Goal: Task Accomplishment & Management: Complete application form

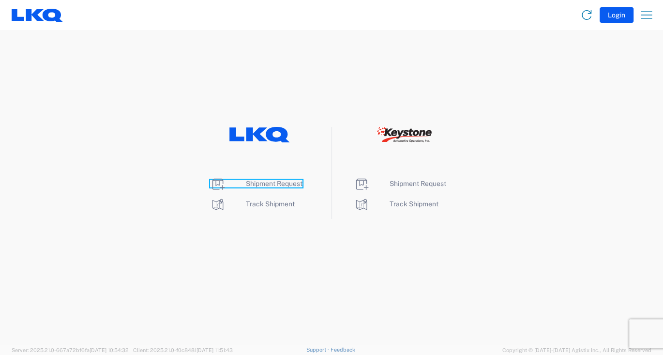
click at [262, 185] on span "Shipment Request" at bounding box center [274, 184] width 57 height 8
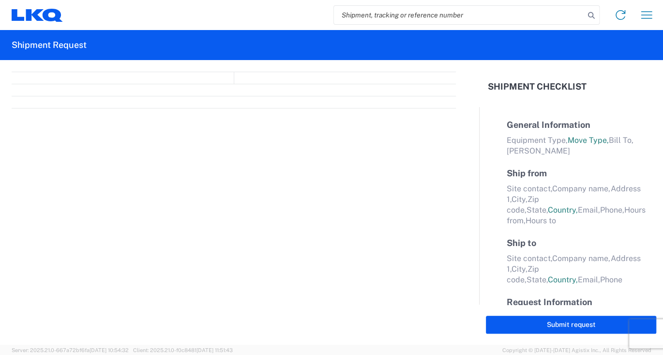
select select "FULL"
select select "LBS"
select select "IN"
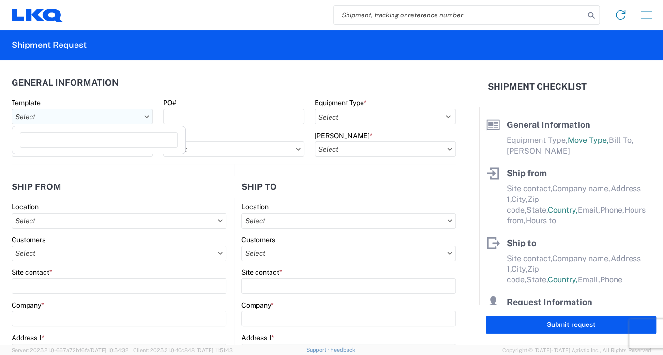
click at [150, 121] on input "text" at bounding box center [82, 116] width 141 height 15
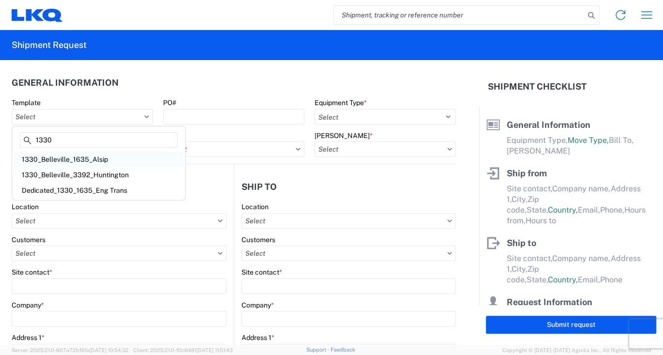
type input "1330"
click at [88, 158] on div "1330_Belleville_1635_Alsip" at bounding box center [98, 159] width 169 height 15
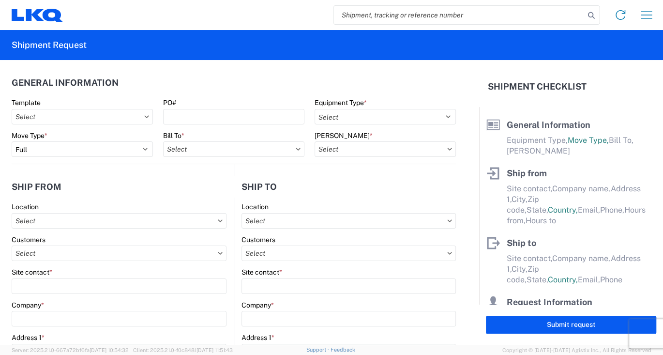
type input "1330_Belleville_1635_Alsip"
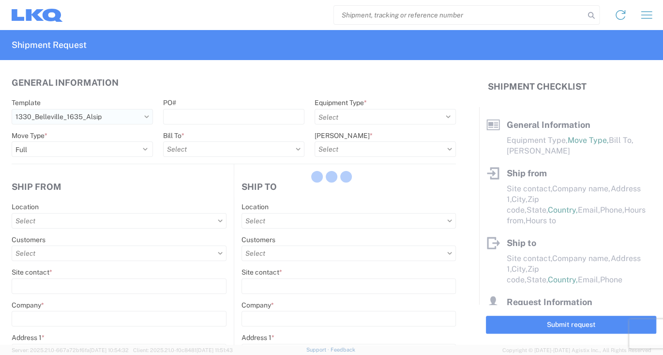
select select
type input "Shipping"
type input "LKQ of [US_STATE] - [GEOGRAPHIC_DATA], [GEOGRAPHIC_DATA]"
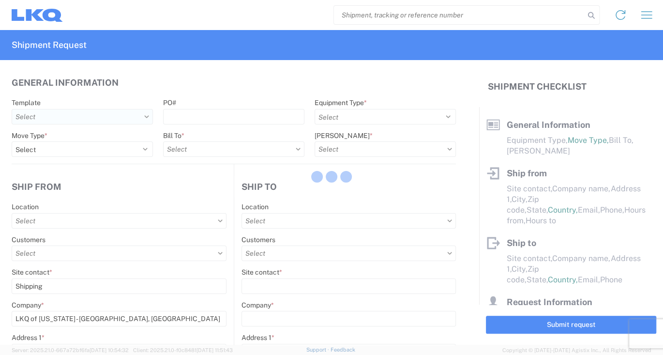
type input "[STREET_ADDRESS]"
type input "[GEOGRAPHIC_DATA]"
type input "48111"
select select "US"
type input "555555555"
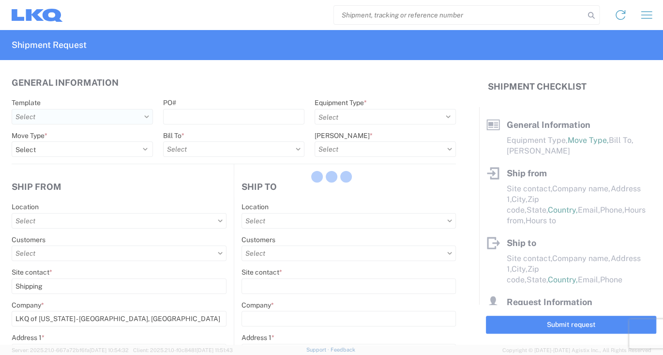
select select
type input "Receiving"
type input "Blue Island - [PERSON_NAME]"
type input "[STREET_ADDRESS]"
type input "Alsip"
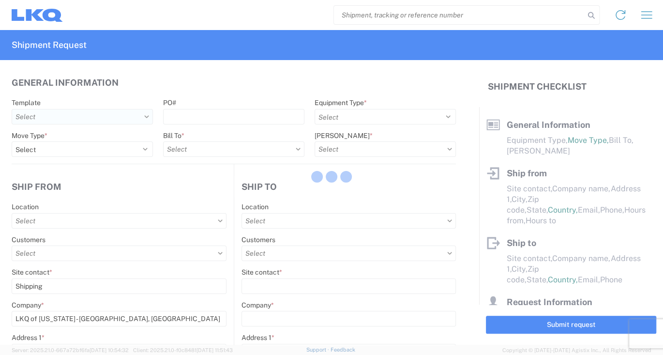
type input "60803"
select select "US"
type input "[PHONE_NUMBER]"
select select
type input "[DATE]"
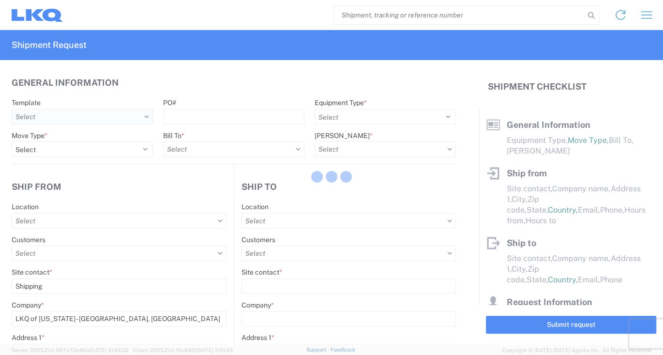
type textarea "LUNCH 10:00-10:30"
type input "42000"
type input "Engines, Transmissions"
type input "1"
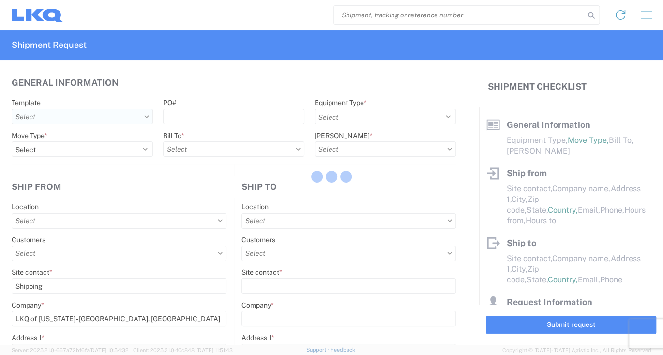
type input "1"
select select
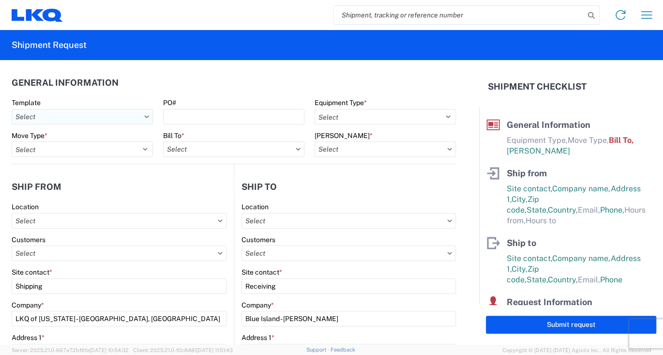
type input "1330 - LKQ of [US_STATE] - [GEOGRAPHIC_DATA] Mi"
type input "1635 - [PERSON_NAME]"
type input "1635-1300-50180-0000 - 1635 Freight In - Cores"
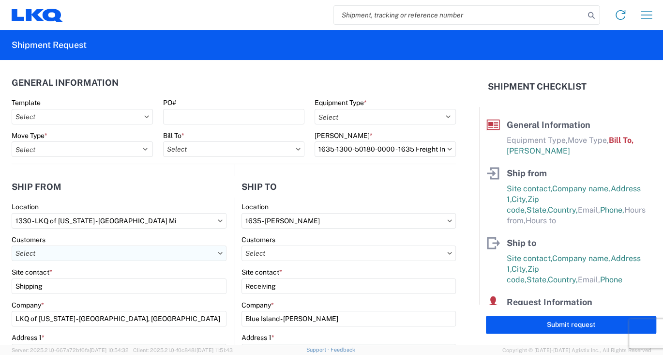
scroll to position [48, 0]
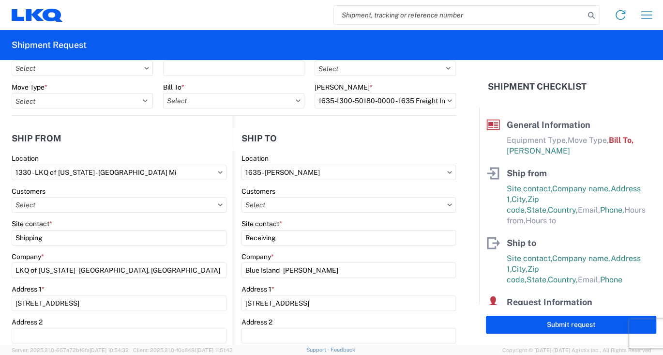
click at [218, 205] on icon at bounding box center [220, 204] width 4 height 2
click at [72, 207] on input "text" at bounding box center [119, 204] width 215 height 15
click at [102, 206] on input "text" at bounding box center [119, 204] width 215 height 15
click at [120, 192] on div "Customers" at bounding box center [119, 191] width 215 height 9
click at [127, 187] on div "Customers" at bounding box center [119, 191] width 215 height 9
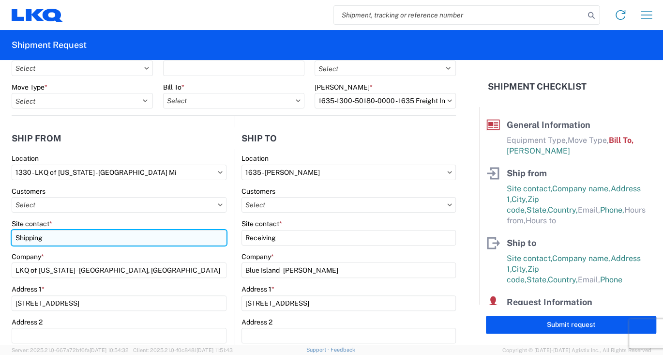
click at [86, 241] on input "Shipping" at bounding box center [119, 237] width 215 height 15
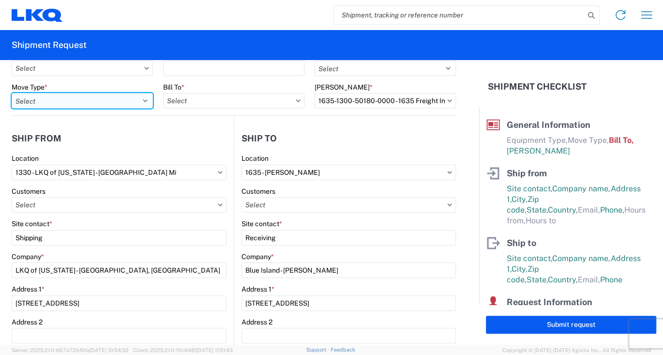
click at [141, 101] on select "Select Full Partial TL" at bounding box center [82, 100] width 141 height 15
select select "FULL"
click at [12, 93] on select "Select Full Partial TL" at bounding box center [82, 100] width 141 height 15
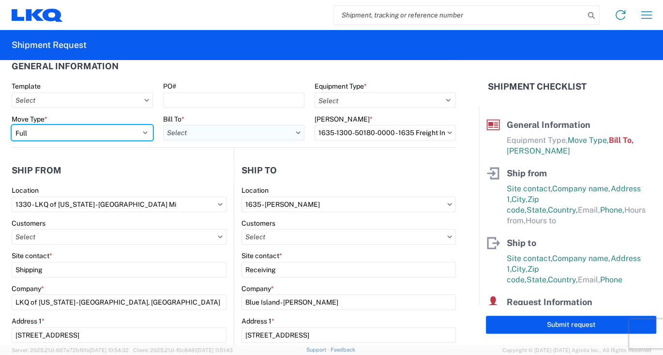
scroll to position [0, 0]
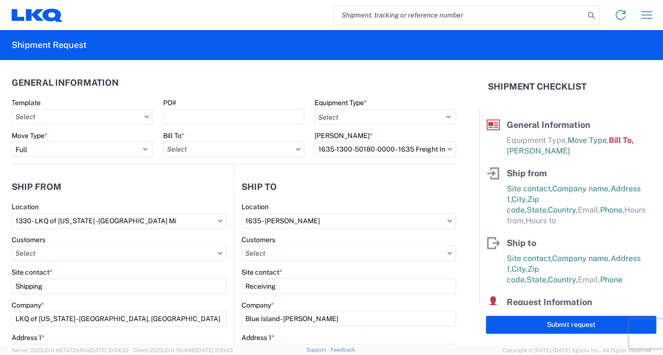
click at [150, 110] on div at bounding box center [82, 116] width 141 height 15
click at [139, 110] on input "text" at bounding box center [82, 116] width 141 height 15
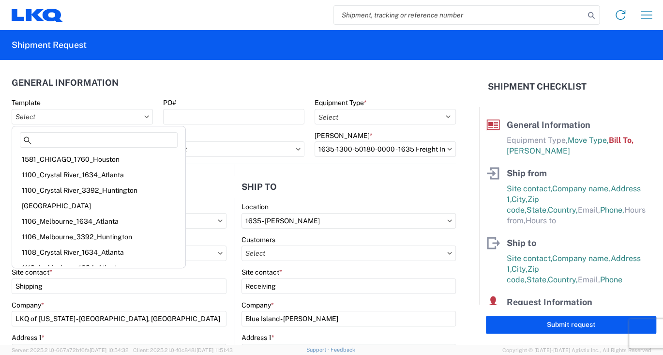
click at [144, 115] on icon at bounding box center [146, 116] width 5 height 3
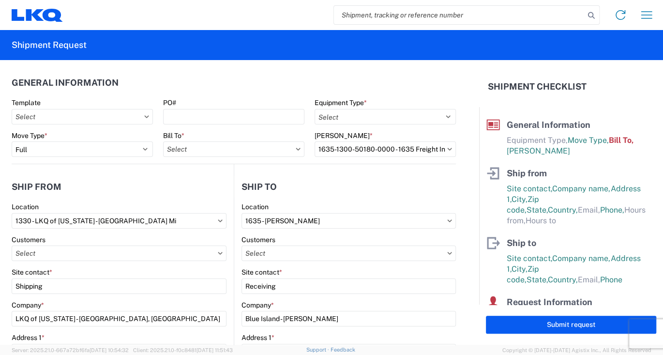
click at [144, 115] on icon at bounding box center [146, 116] width 5 height 3
click at [145, 117] on icon at bounding box center [146, 116] width 5 height 3
click at [122, 114] on input "text" at bounding box center [82, 116] width 141 height 15
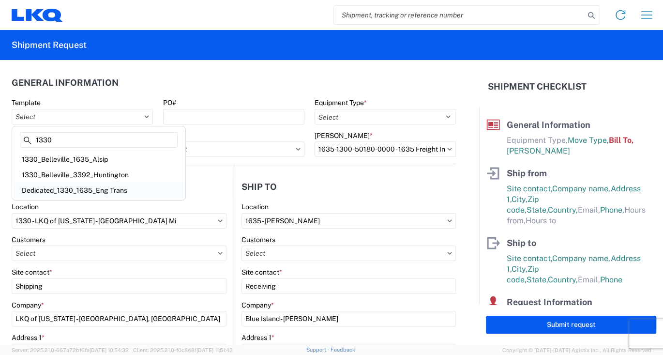
type input "1330"
click at [60, 190] on div "Dedicated_1330_1635_Eng Trans" at bounding box center [98, 190] width 169 height 15
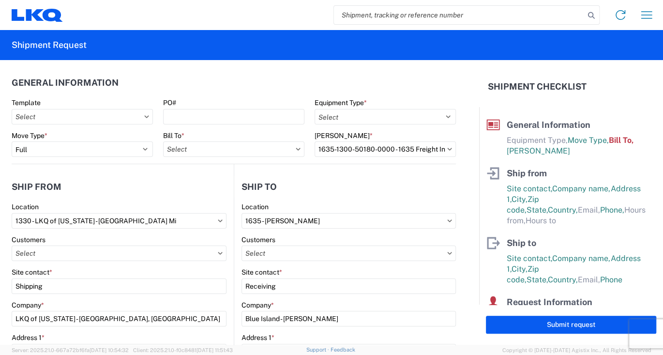
type input "Dedicated_1330_1635_Eng Trans"
click at [96, 114] on input "Dedicated_1330_1635_Eng Trans" at bounding box center [82, 116] width 141 height 15
select select
type input "[PERSON_NAME]"
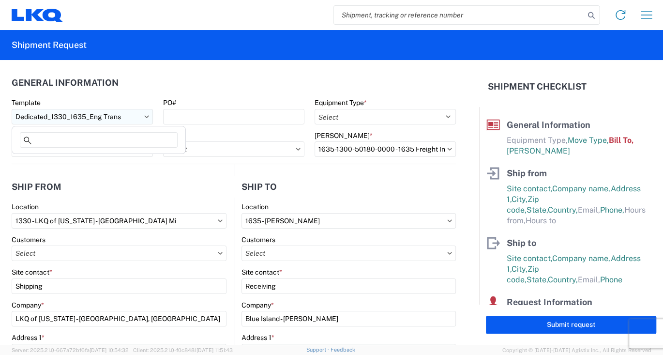
type input "LKQ of [US_STATE] - [GEOGRAPHIC_DATA], [GEOGRAPHIC_DATA]"
type input "[STREET_ADDRESS]"
select select "MI"
type input "[EMAIL_ADDRESS][DOMAIN_NAME]"
type input "[PHONE_NUMBER]"
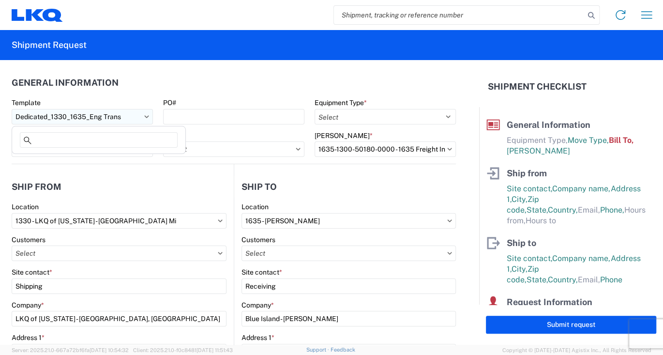
type input "08:00:00"
type input "15:00:00"
select select
type input "[PERSON_NAME]"
type input "LKQ Corporation"
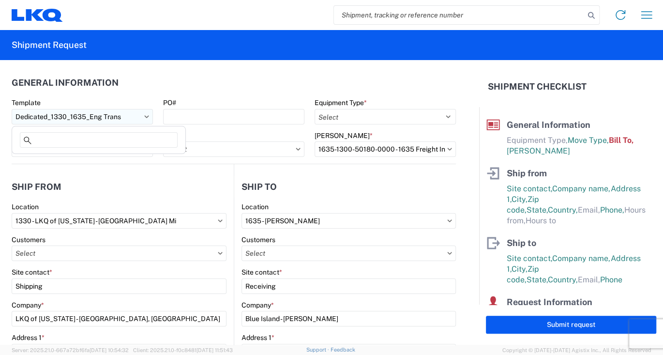
type input "[STREET_ADDRESS][PERSON_NAME]"
type input "Suite C"
select select "IL"
type input "[PHONE_NUMBER]"
select select
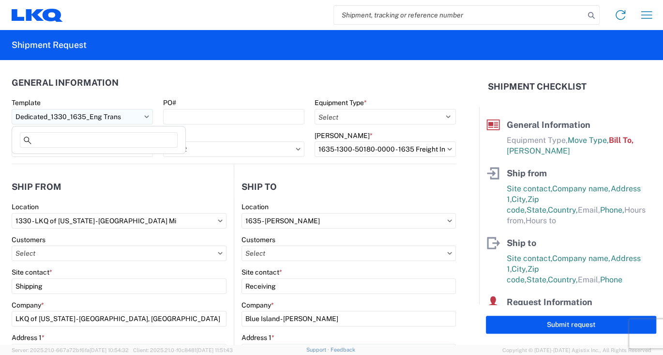
type input "[DATE]"
type input "1"
type input "48"
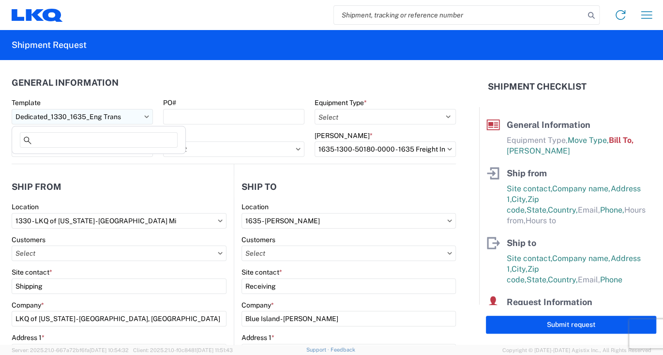
type input "48"
type input "60"
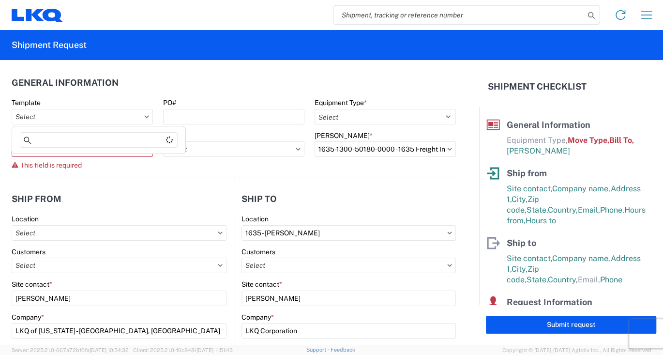
click at [146, 115] on icon at bounding box center [146, 116] width 5 height 3
click at [144, 115] on icon at bounding box center [146, 116] width 5 height 3
click at [90, 117] on input "text" at bounding box center [82, 116] width 141 height 15
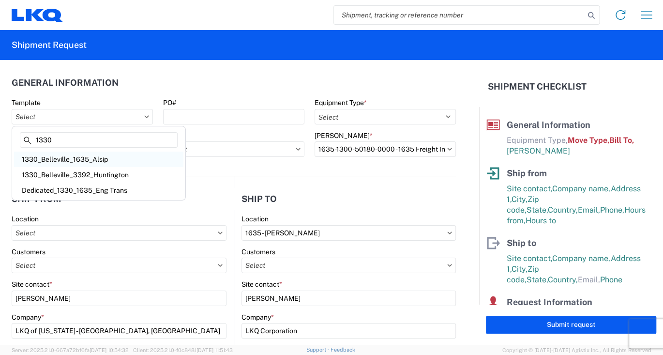
type input "1330"
click at [84, 159] on div "1330_Belleville_1635_Alsip" at bounding box center [98, 159] width 169 height 15
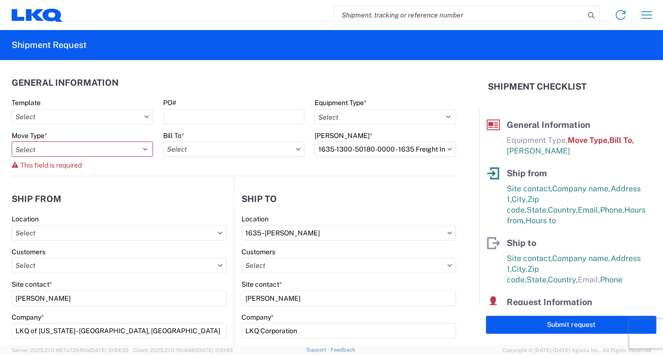
type input "1330_Belleville_1635_Alsip"
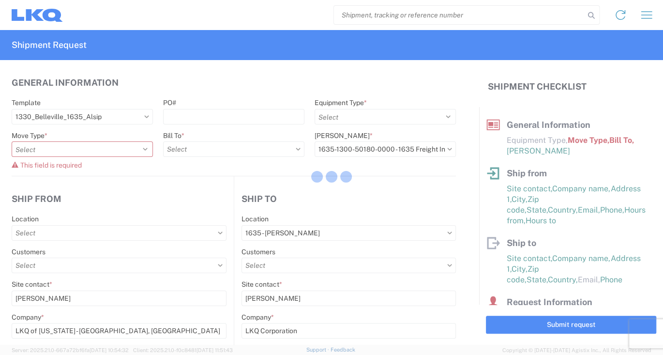
select select
type input "Shipping"
type input "LKQ of [US_STATE] - [GEOGRAPHIC_DATA], [GEOGRAPHIC_DATA]"
type input "[STREET_ADDRESS]"
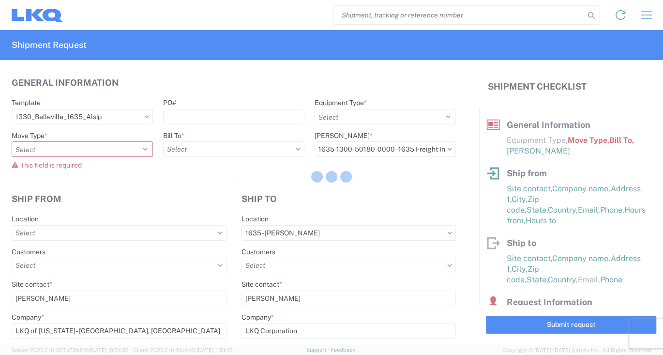
type input "555555555"
select select
type input "Receiving"
type input "Blue Island - [PERSON_NAME]"
type input "[STREET_ADDRESS]"
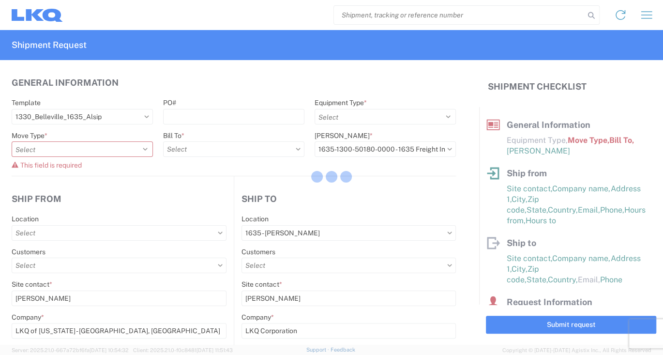
type input "[PHONE_NUMBER]"
select select
type input "[DATE]"
type textarea "LUNCH 10:00-10:30"
type input "1"
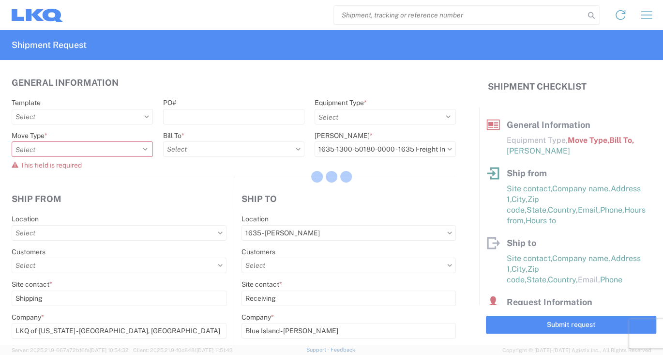
type input "1"
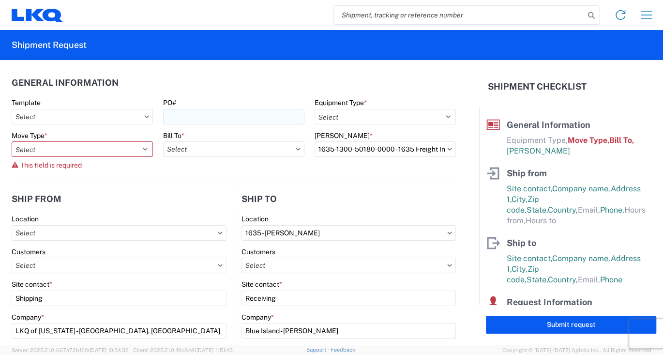
type input "1330 - LKQ of [US_STATE] - [GEOGRAPHIC_DATA] Mi"
click at [450, 119] on agx-form-control-wrapper-v2 "Equipment Type * Select 53’ Dry Van Flatbed Dropdeck (van) Lowboy (flatbed) Rail" at bounding box center [385, 114] width 152 height 33
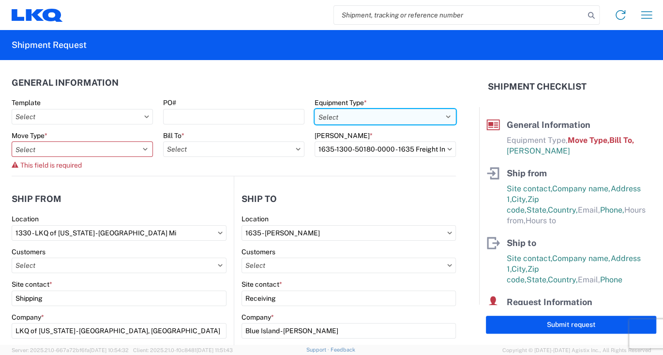
click at [444, 115] on select "Select 53’ Dry Van Flatbed Dropdeck (van) Lowboy (flatbed) Rail" at bounding box center [385, 116] width 141 height 15
select select "STDV"
click at [315, 109] on select "Select 53’ Dry Van Flatbed Dropdeck (van) Lowboy (flatbed) Rail" at bounding box center [385, 116] width 141 height 15
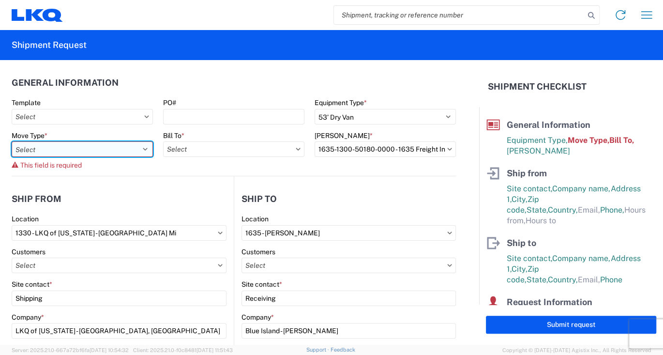
click at [56, 144] on select "Select Full Partial TL" at bounding box center [82, 148] width 141 height 15
select select "FULL"
click at [12, 141] on select "Select Full Partial TL" at bounding box center [82, 148] width 141 height 15
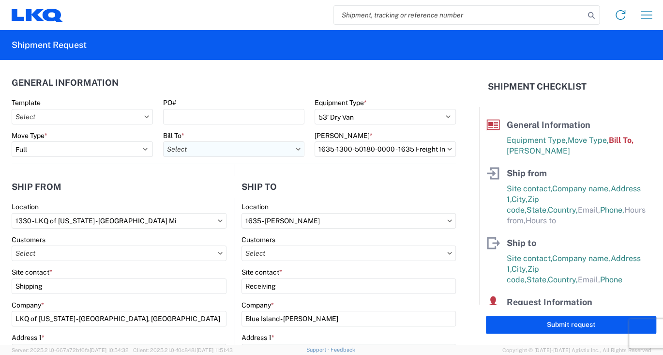
click at [227, 148] on input "text" at bounding box center [233, 148] width 141 height 15
type input "1635"
click at [207, 193] on div "1635 - [PERSON_NAME]" at bounding box center [247, 191] width 169 height 15
type input "1635 - [PERSON_NAME]"
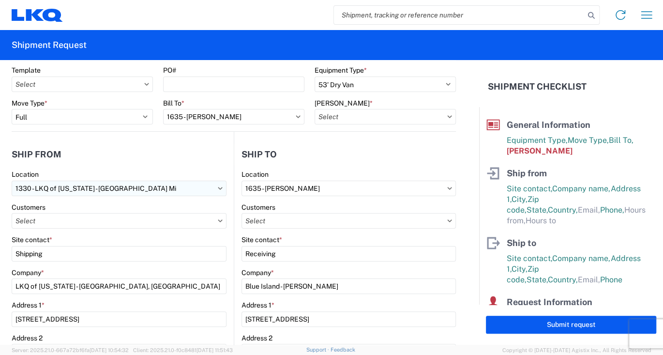
scroll to position [48, 0]
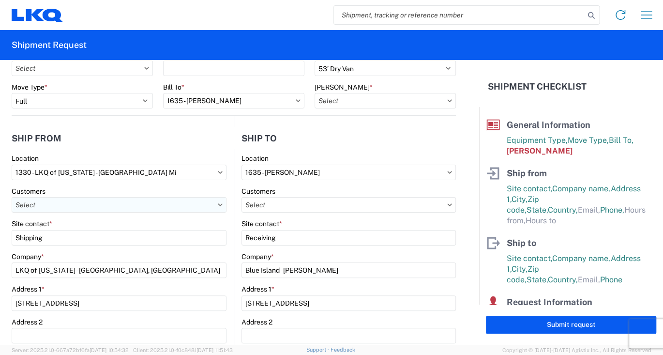
click at [61, 206] on input "text" at bounding box center [119, 204] width 215 height 15
click at [218, 204] on icon at bounding box center [220, 204] width 4 height 2
click at [71, 205] on input "text" at bounding box center [119, 204] width 215 height 15
type input "1"
click at [127, 315] on agx-form-control-wrapper-v2 "Address [STREET_ADDRESS]" at bounding box center [119, 301] width 215 height 33
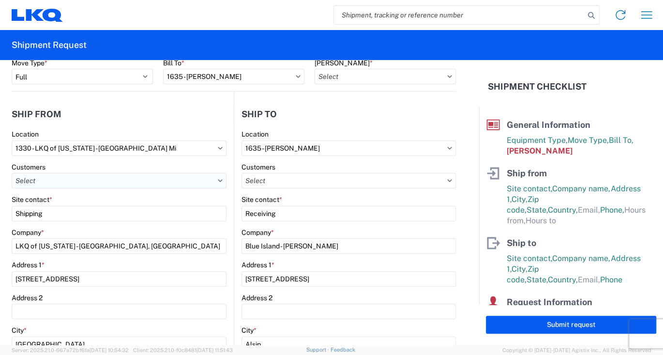
scroll to position [97, 0]
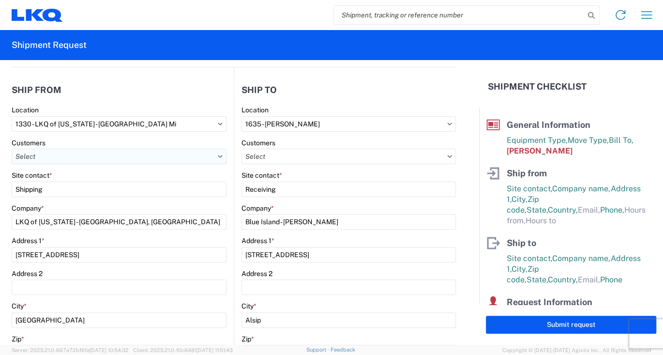
click at [93, 160] on input "text" at bounding box center [119, 156] width 215 height 15
click at [227, 158] on main "1330 Location 1330 - LKQ of [US_STATE] - [GEOGRAPHIC_DATA] [GEOGRAPHIC_DATA] Cu…" at bounding box center [123, 318] width 222 height 425
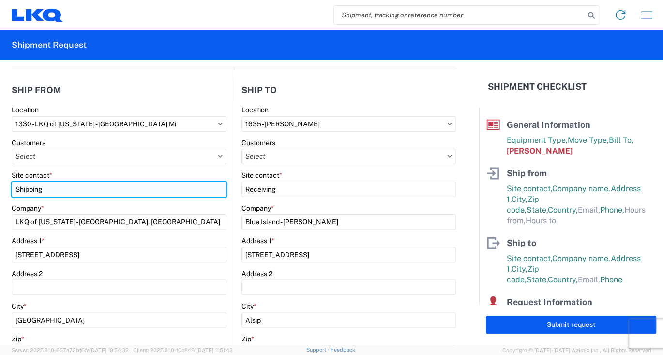
click at [72, 196] on input "Shipping" at bounding box center [119, 189] width 215 height 15
click at [134, 188] on input "Shipping" at bounding box center [119, 189] width 215 height 15
click at [142, 184] on input "Shipping" at bounding box center [119, 189] width 215 height 15
click at [160, 190] on input "Shipping" at bounding box center [119, 189] width 215 height 15
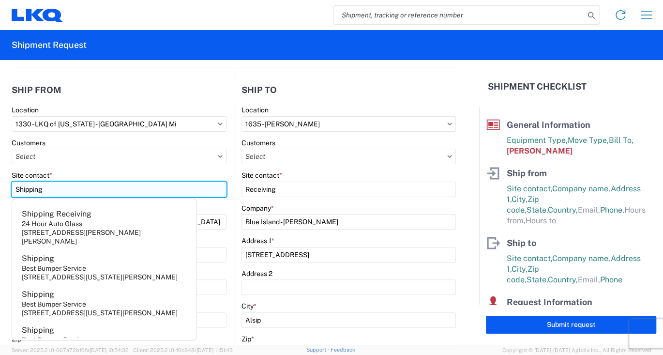
click at [81, 187] on input "Shipping" at bounding box center [119, 189] width 215 height 15
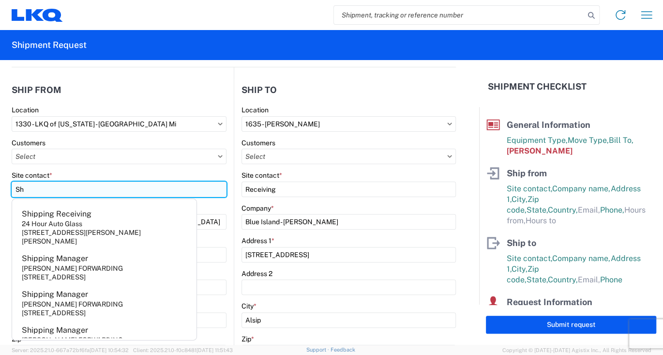
type input "S"
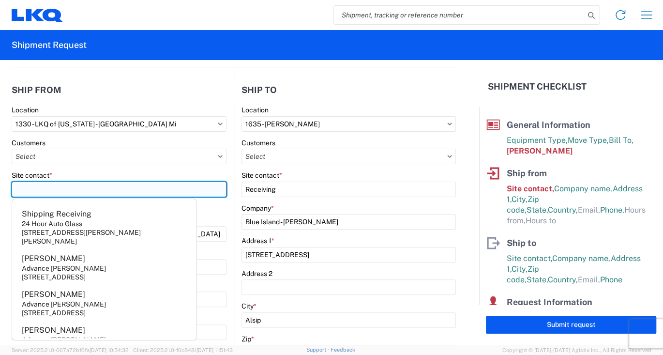
type input "l"
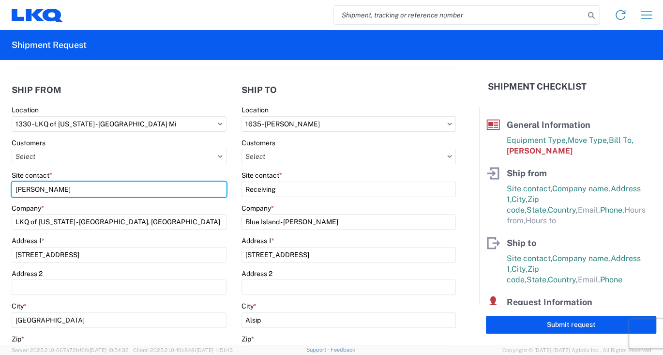
type input "[PERSON_NAME]"
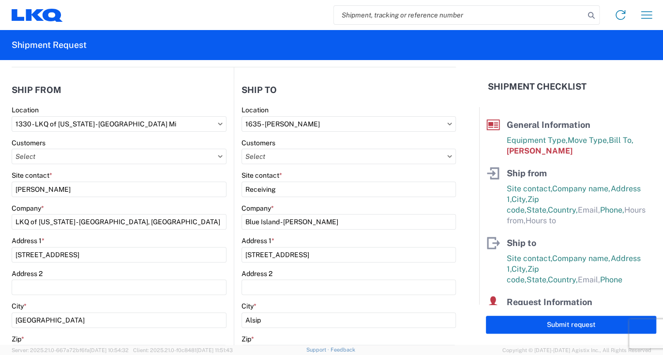
drag, startPoint x: 63, startPoint y: 263, endPoint x: 63, endPoint y: 271, distance: 7.7
click at [63, 268] on agx-form-control-wrapper-v2 "Address [STREET_ADDRESS]" at bounding box center [119, 252] width 215 height 33
click at [62, 159] on input "text" at bounding box center [119, 156] width 215 height 15
click at [103, 348] on span "[DATE] 10:54:32" at bounding box center [109, 350] width 39 height 6
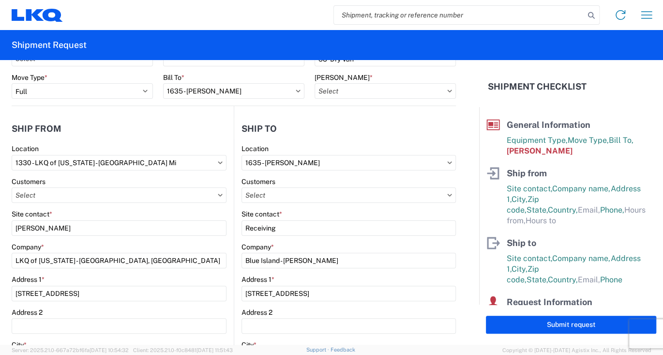
scroll to position [0, 0]
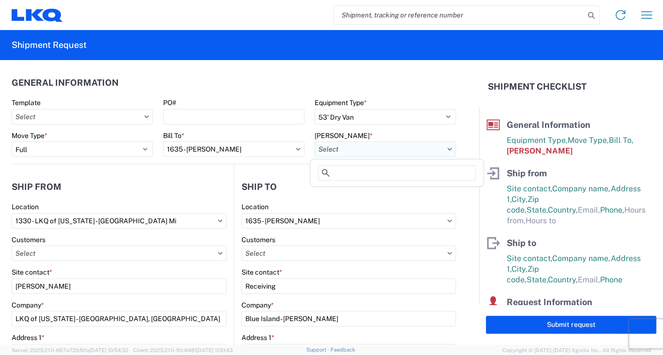
click at [379, 152] on input "text" at bounding box center [385, 148] width 141 height 15
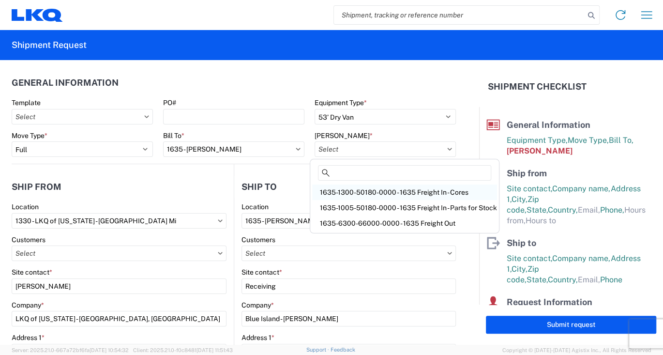
click at [408, 191] on div "1635-1300-50180-0000 - 1635 Freight In - Cores" at bounding box center [404, 191] width 185 height 15
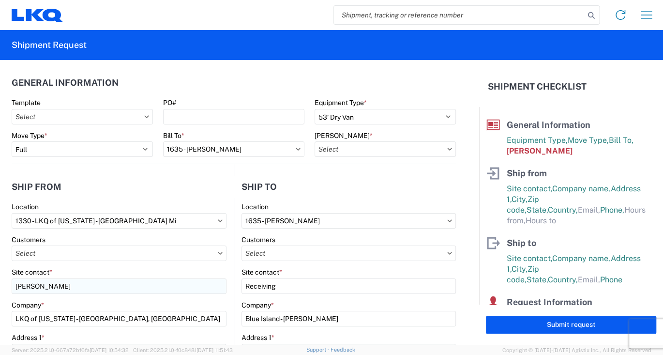
type input "1635-1300-50180-0000 - 1635 Freight In - Cores"
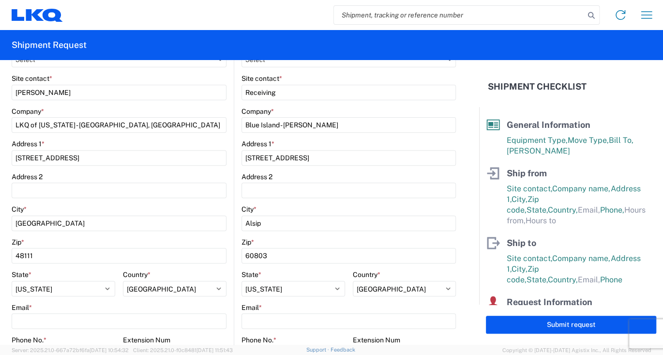
scroll to position [242, 0]
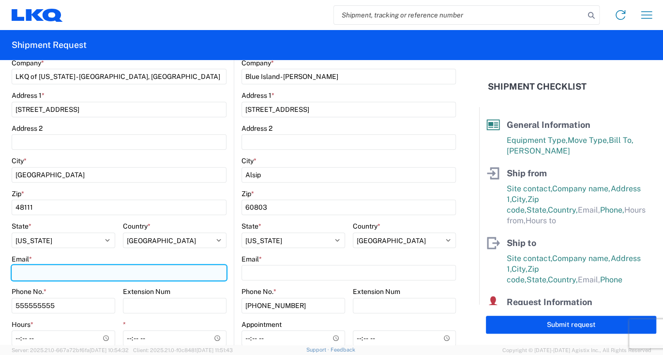
click at [52, 273] on input "Email *" at bounding box center [119, 272] width 215 height 15
type input "[EMAIL_ADDRESS][DOMAIN_NAME]"
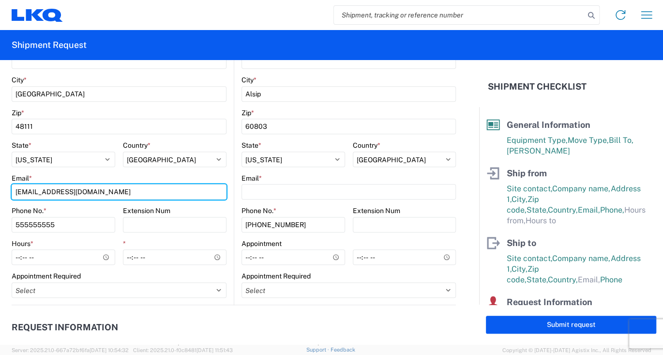
scroll to position [339, 0]
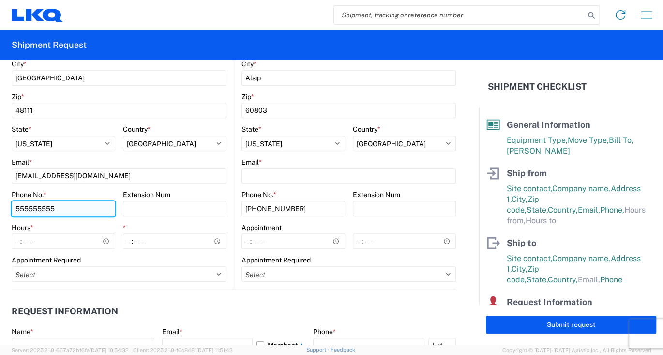
click at [83, 209] on input "555555555" at bounding box center [64, 208] width 104 height 15
drag, startPoint x: 83, startPoint y: 209, endPoint x: 1, endPoint y: 208, distance: 81.8
click at [1, 208] on form "General Information Template PO# Equipment Type * Select 53’ Dry Van Flatbed Dr…" at bounding box center [239, 202] width 479 height 285
click at [32, 213] on input "7343298254" at bounding box center [64, 208] width 104 height 15
type input "7343298254"
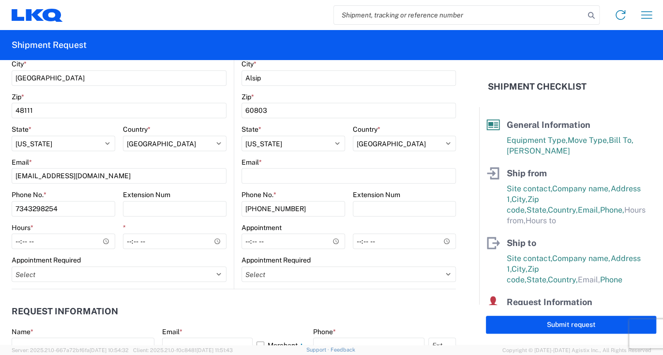
click at [66, 230] on div "Hours *" at bounding box center [64, 227] width 104 height 9
click at [63, 239] on input "Hours *" at bounding box center [64, 240] width 104 height 15
click at [103, 240] on input "Hours *" at bounding box center [64, 240] width 104 height 15
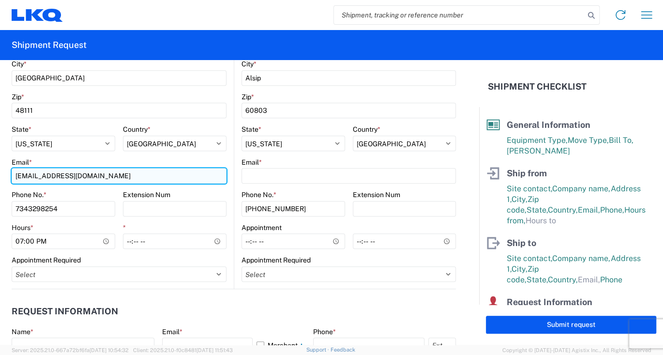
type input "19:00"
click at [106, 182] on input "[EMAIL_ADDRESS][DOMAIN_NAME]" at bounding box center [119, 175] width 215 height 15
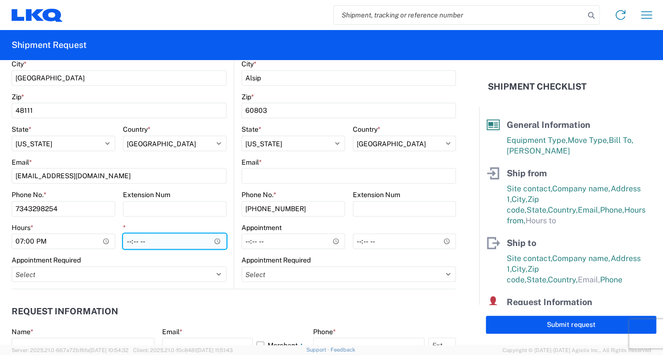
click at [154, 241] on input "*" at bounding box center [175, 240] width 104 height 15
click at [212, 238] on input "*" at bounding box center [175, 240] width 104 height 15
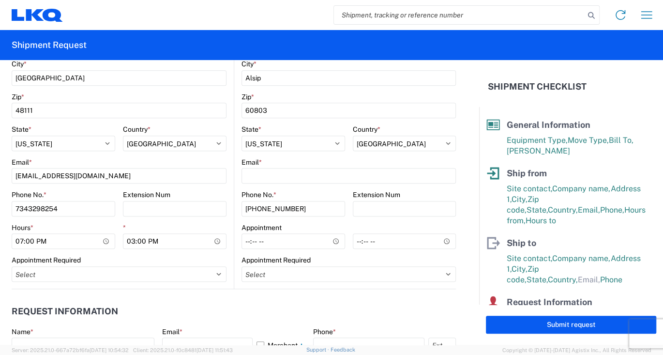
type input "15:00"
click at [169, 256] on div "Appointment Required" at bounding box center [119, 260] width 215 height 9
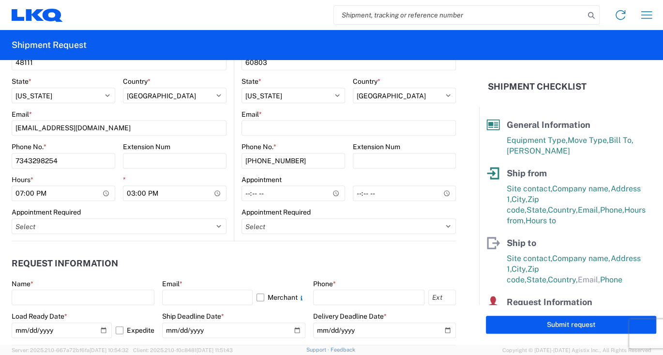
scroll to position [387, 0]
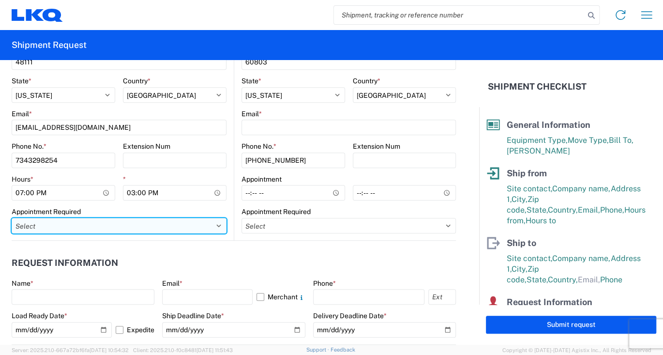
click at [214, 226] on select "Select Appt Required Appt Not Required Appt - First available" at bounding box center [119, 225] width 215 height 15
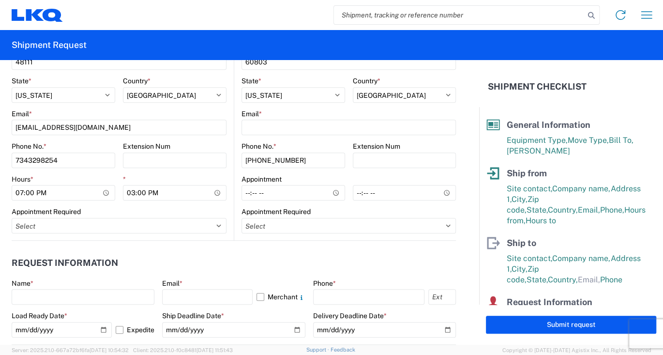
click at [288, 262] on header "Request Information" at bounding box center [234, 263] width 444 height 22
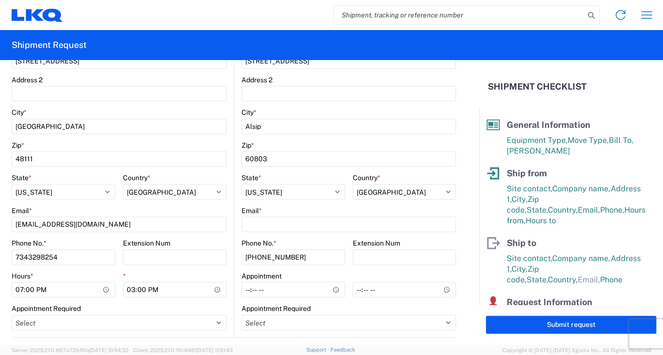
scroll to position [339, 0]
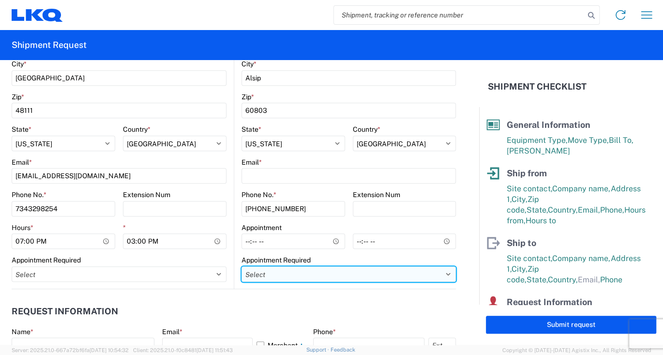
click at [440, 273] on select "Select Appt Required Appt Not Required Appt - First available" at bounding box center [349, 273] width 214 height 15
select select "apptRequired"
click at [242, 266] on select "Select Appt Required Appt Not Required Appt - First available" at bounding box center [349, 273] width 214 height 15
click at [319, 275] on select "Select Appt Required Appt Not Required Appt - First available" at bounding box center [349, 273] width 214 height 15
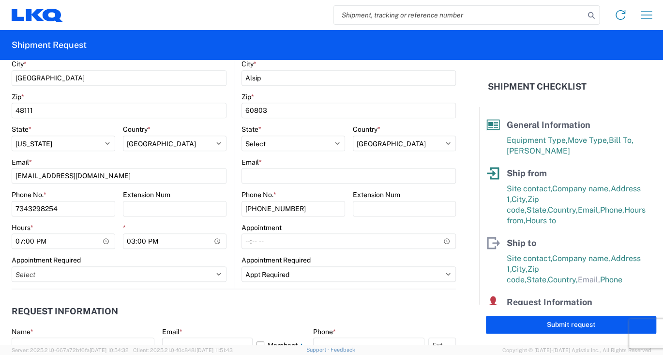
click at [459, 293] on form "General Information Template PO# Equipment Type * Select 53’ Dry Van Flatbed Dr…" at bounding box center [239, 202] width 479 height 285
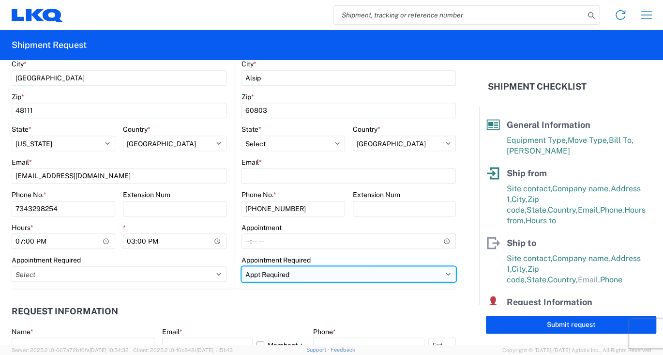
click at [442, 273] on select "Select Appt Required Appt Not Required Appt - First available" at bounding box center [349, 273] width 214 height 15
select select
click at [242, 266] on select "Select Appt Required Appt Not Required Appt - First available" at bounding box center [349, 273] width 214 height 15
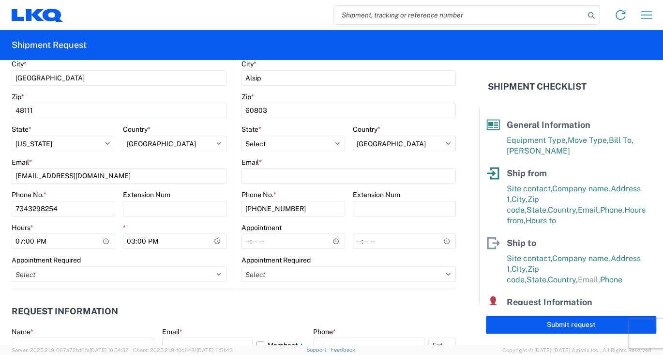
click at [441, 299] on agx-request-info "Request Information Name * Email * Merchant Phone * Load Ready Date * [DATE] Ex…" at bounding box center [234, 341] width 444 height 104
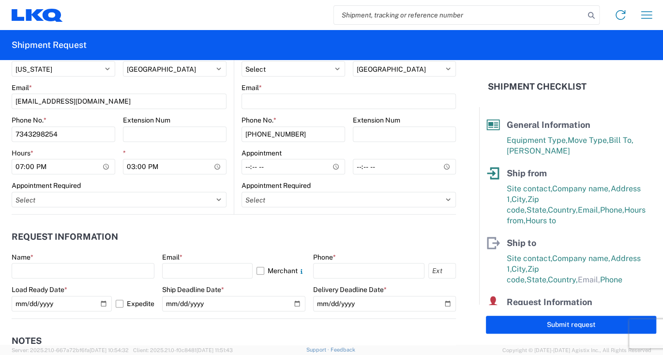
scroll to position [436, 0]
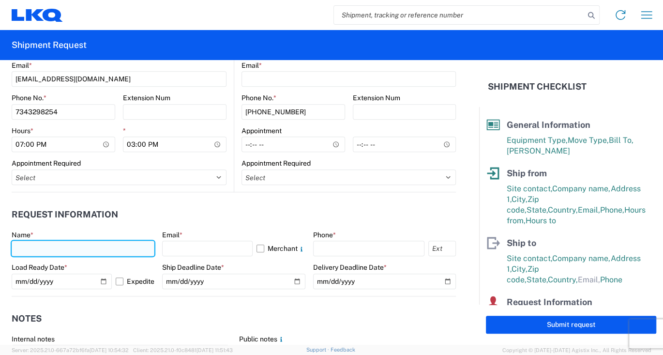
click at [43, 253] on input "text" at bounding box center [83, 248] width 143 height 15
type input "[PERSON_NAME]"
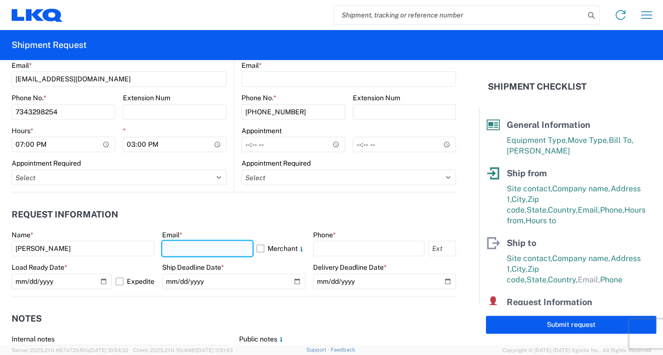
click at [220, 248] on input "text" at bounding box center [207, 248] width 90 height 15
type input "[EMAIL_ADDRESS][DOMAIN_NAME]"
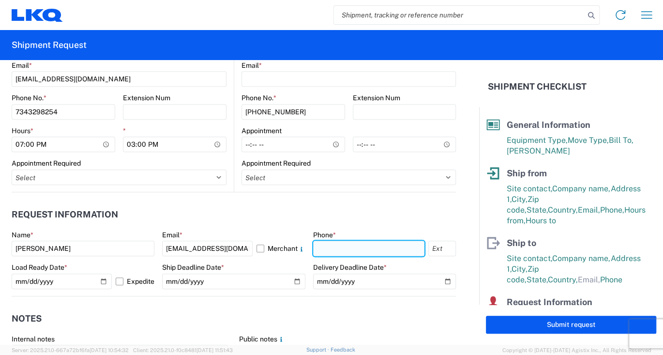
click at [367, 247] on input "text" at bounding box center [368, 248] width 111 height 15
type input "[PHONE_NUMBER]"
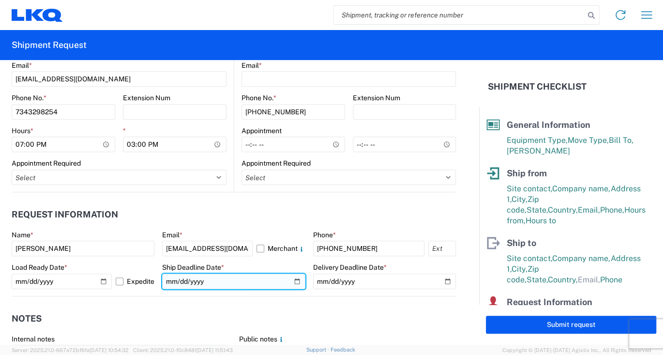
click at [230, 280] on input "date" at bounding box center [233, 281] width 143 height 15
click at [291, 282] on input "date" at bounding box center [233, 281] width 143 height 15
type input "[DATE]"
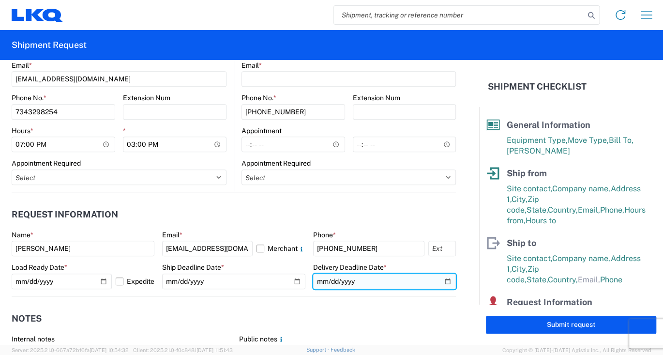
click at [367, 280] on input "date" at bounding box center [384, 281] width 143 height 15
click at [440, 281] on input "date" at bounding box center [384, 281] width 143 height 15
type input "[DATE]"
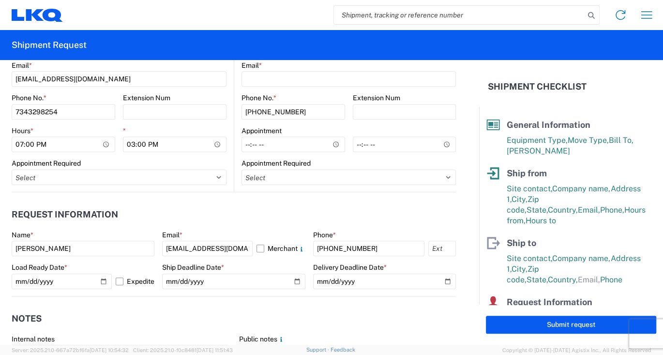
click at [343, 316] on header "Notes" at bounding box center [234, 319] width 444 height 22
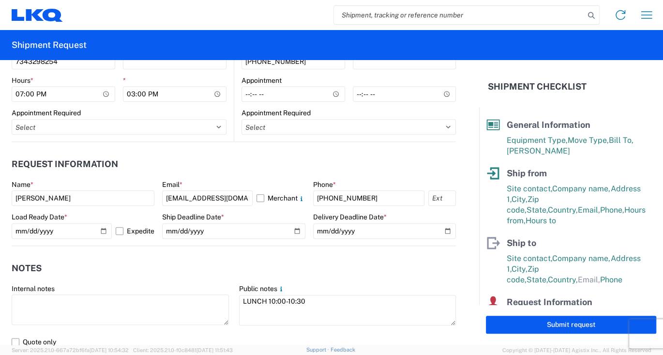
scroll to position [581, 0]
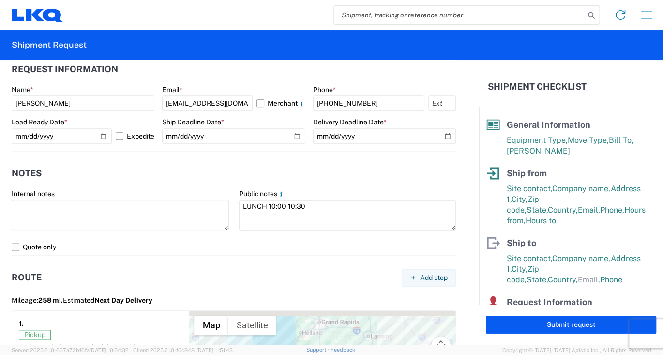
click at [98, 253] on label "Quote only" at bounding box center [234, 246] width 444 height 15
click at [0, 0] on input "Quote only" at bounding box center [0, 0] width 0 height 0
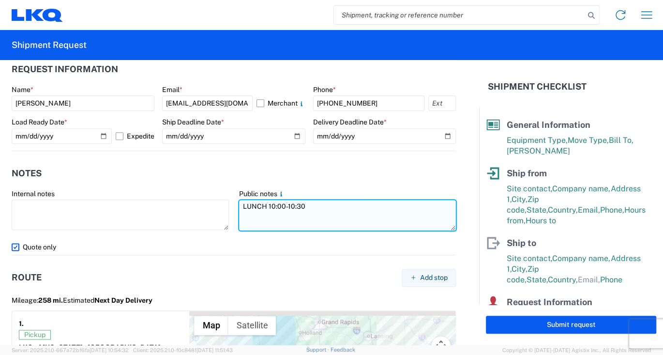
click at [269, 203] on textarea "LUNCH 10:00-10:30" at bounding box center [347, 215] width 217 height 31
click at [287, 204] on textarea "LUNCH 1:00-10:30" at bounding box center [347, 215] width 217 height 31
click at [285, 204] on textarea "LUNCH 1:00-10:30" at bounding box center [347, 215] width 217 height 31
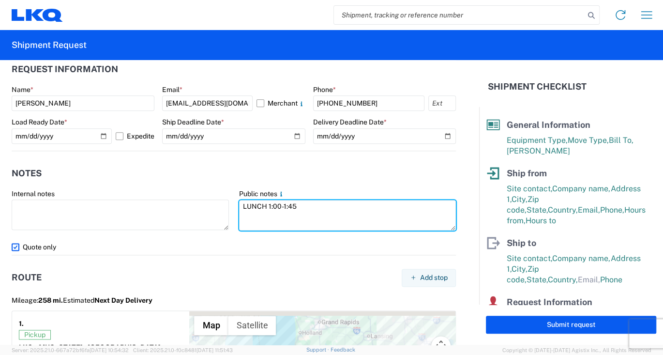
type textarea "LUNCH 1:00-1:45"
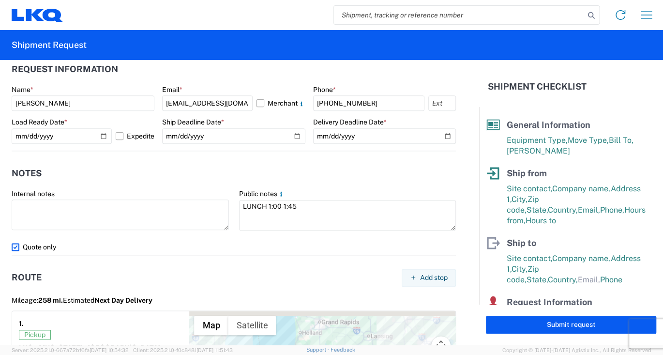
click at [296, 245] on label "Quote only" at bounding box center [234, 246] width 444 height 15
click at [0, 0] on input "Quote only" at bounding box center [0, 0] width 0 height 0
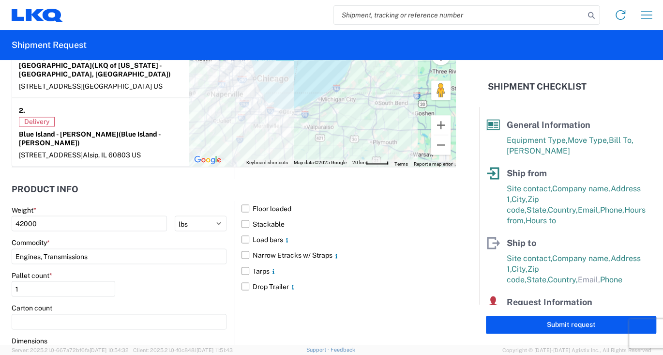
scroll to position [920, 0]
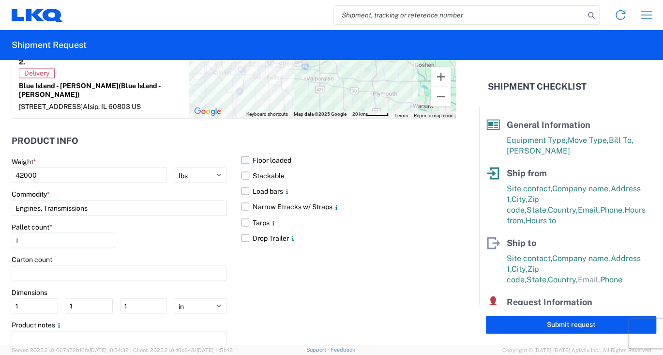
click at [242, 152] on label "Floor loaded" at bounding box center [349, 159] width 214 height 15
click at [0, 0] on input "Floor loaded" at bounding box center [0, 0] width 0 height 0
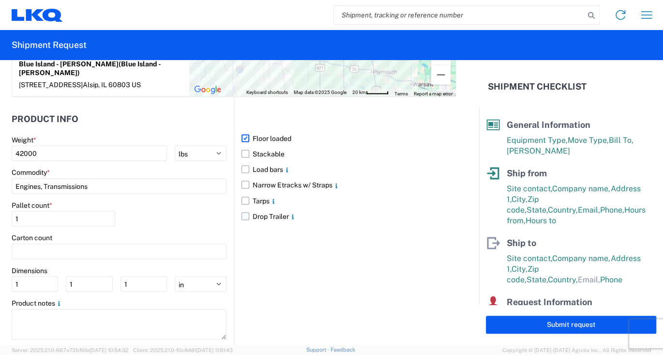
scroll to position [748, 0]
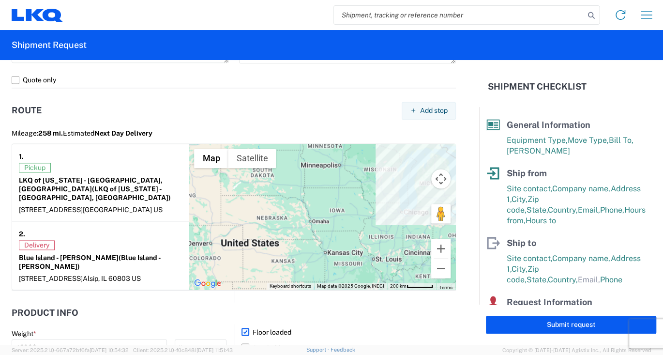
click at [420, 324] on label "Floor loaded" at bounding box center [349, 331] width 214 height 15
click at [0, 0] on input "Floor loaded" at bounding box center [0, 0] width 0 height 0
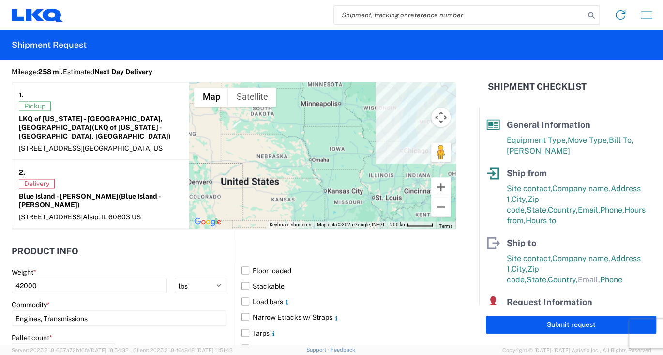
scroll to position [845, 0]
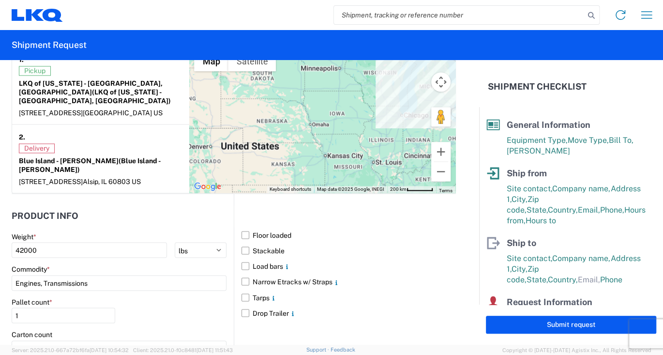
click at [234, 227] on main "Floor loaded Stackable Load bars Narrow Etracks w/ Straps Tarps Drop Trailer" at bounding box center [345, 274] width 222 height 94
click at [245, 227] on label "Floor loaded" at bounding box center [349, 234] width 214 height 15
click at [0, 0] on input "Floor loaded" at bounding box center [0, 0] width 0 height 0
click at [48, 307] on input "1" at bounding box center [64, 314] width 104 height 15
drag, startPoint x: 111, startPoint y: 287, endPoint x: 183, endPoint y: 290, distance: 71.7
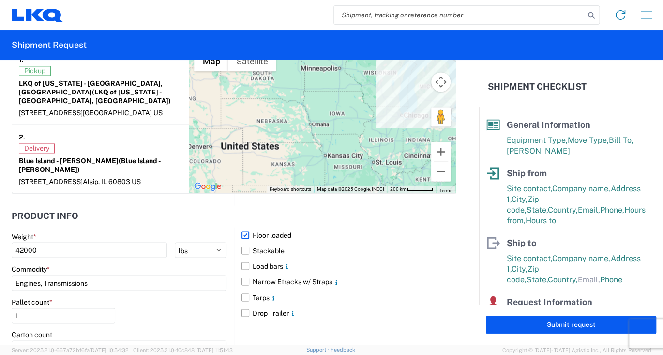
click at [112, 297] on div "Pallet count * 1" at bounding box center [64, 310] width 104 height 26
click at [25, 307] on input "1" at bounding box center [64, 314] width 104 height 15
click at [187, 340] on input "number" at bounding box center [119, 347] width 215 height 15
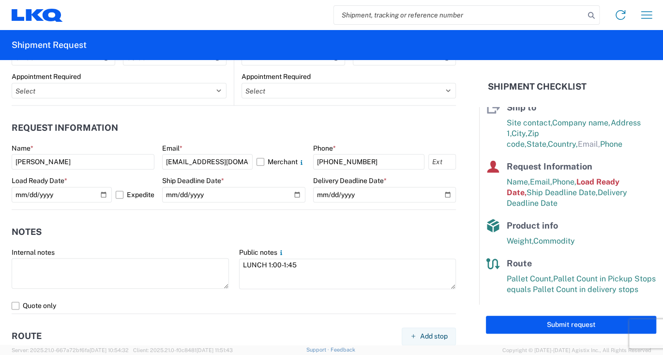
scroll to position [506, 0]
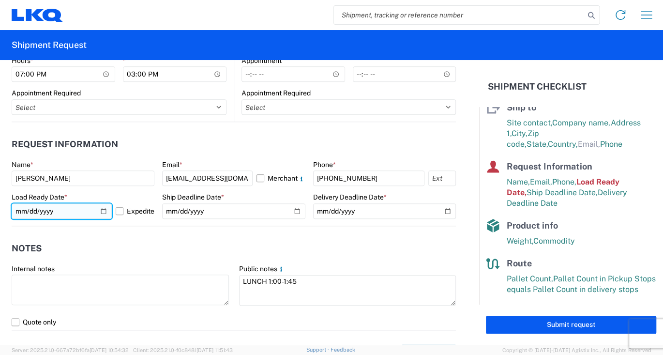
click at [58, 212] on input "[DATE]" at bounding box center [62, 210] width 100 height 15
click at [105, 211] on input "[DATE]" at bounding box center [62, 210] width 100 height 15
click at [336, 242] on form "General Information Template PO# Equipment Type * Select 53’ Dry Van Flatbed Dr…" at bounding box center [239, 202] width 479 height 285
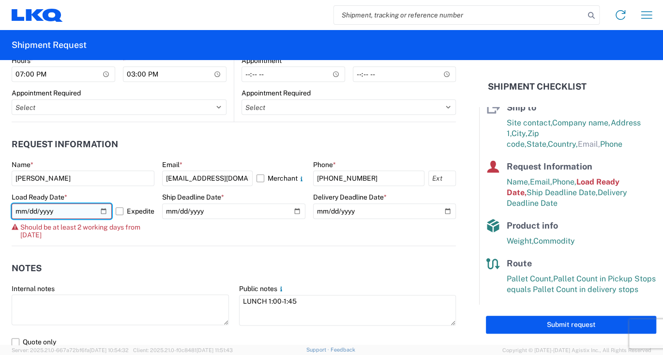
click at [61, 212] on input "[DATE]" at bounding box center [62, 210] width 100 height 15
click at [103, 214] on input "[DATE]" at bounding box center [62, 210] width 100 height 15
type input "[DATE]"
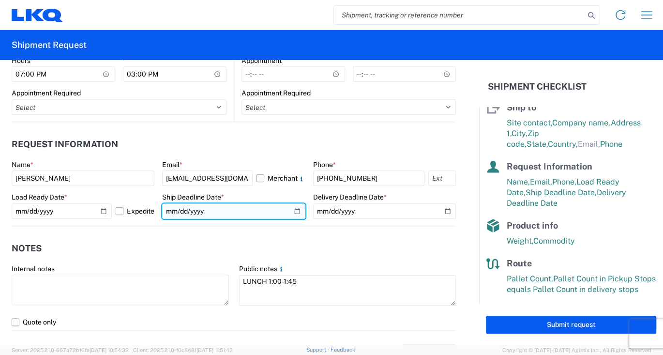
click at [244, 211] on input "[DATE]" at bounding box center [233, 210] width 143 height 15
click at [289, 210] on input "[DATE]" at bounding box center [233, 210] width 143 height 15
type input "[DATE]"
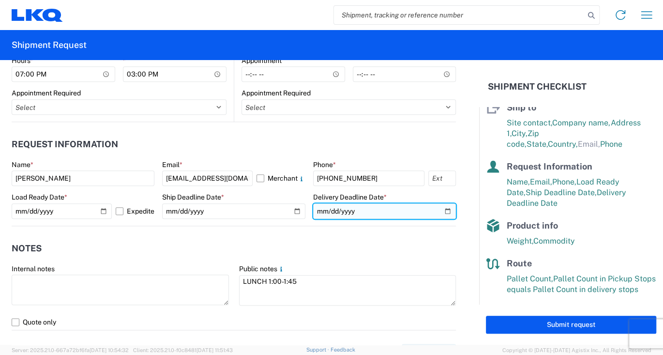
click at [440, 209] on input "[DATE]" at bounding box center [384, 210] width 143 height 15
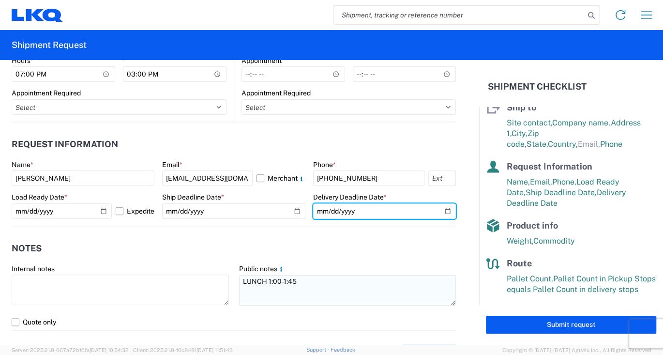
type input "[DATE]"
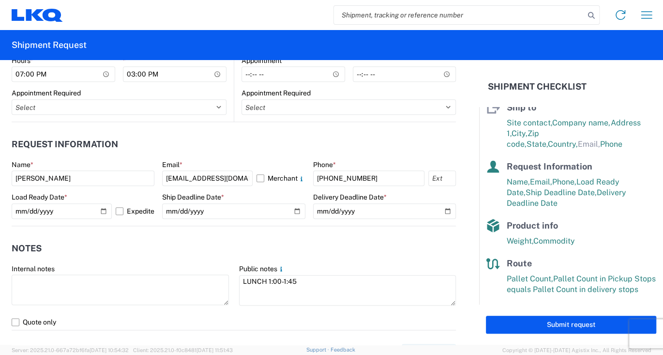
click at [222, 239] on header "Notes" at bounding box center [234, 249] width 444 height 22
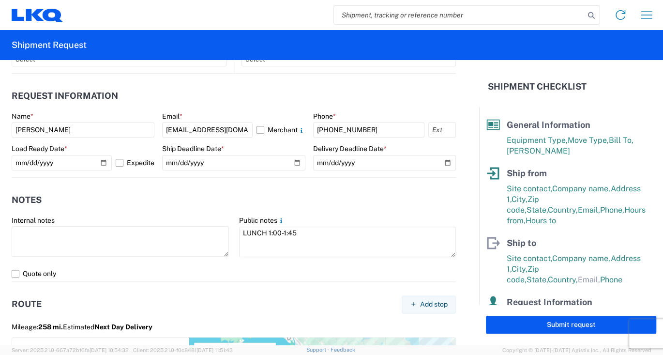
scroll to position [136, 0]
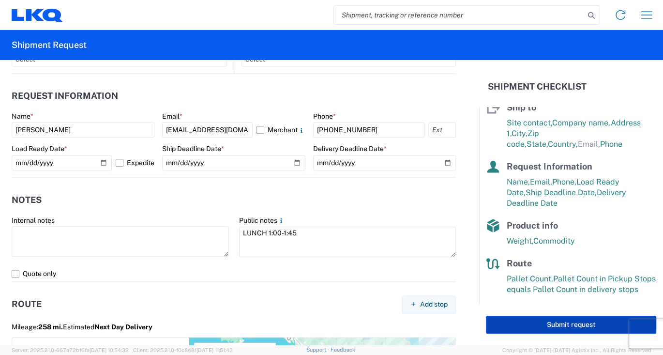
click at [544, 318] on button "Submit request" at bounding box center [571, 325] width 170 height 18
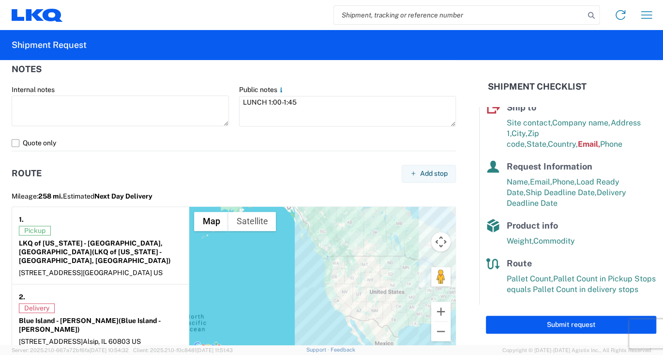
scroll to position [700, 0]
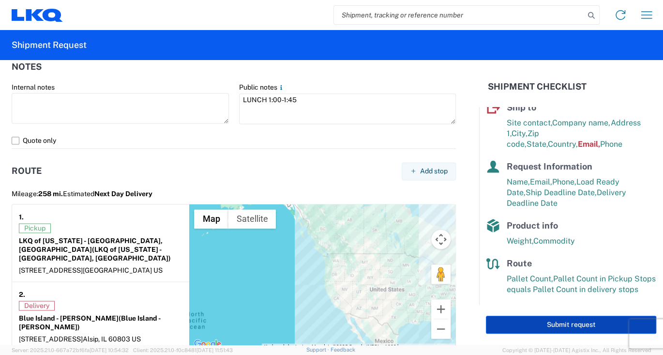
click at [570, 327] on button "Submit request" at bounding box center [571, 325] width 170 height 18
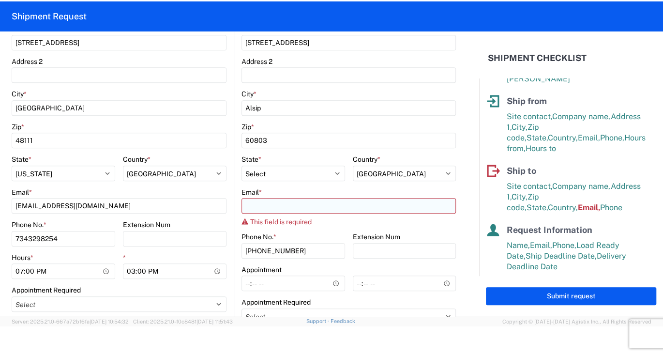
scroll to position [264, 0]
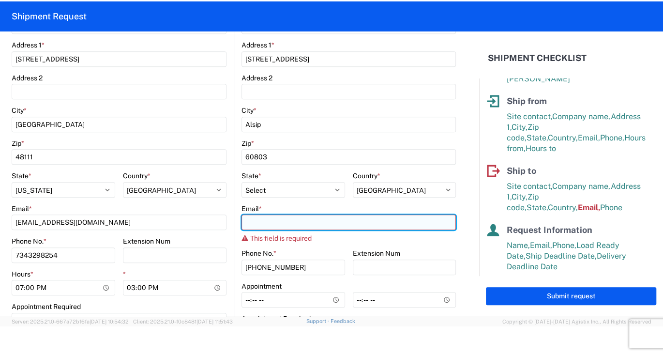
click at [262, 220] on input "Email *" at bounding box center [349, 221] width 214 height 15
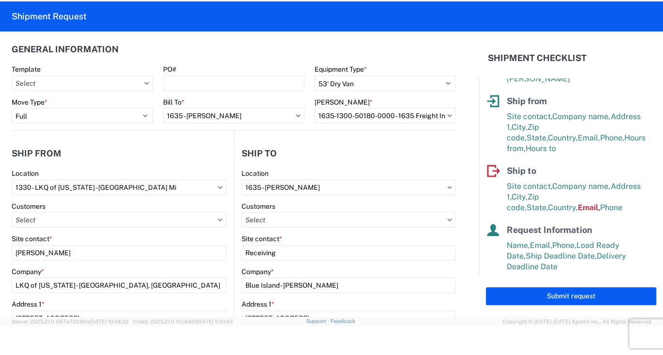
scroll to position [0, 0]
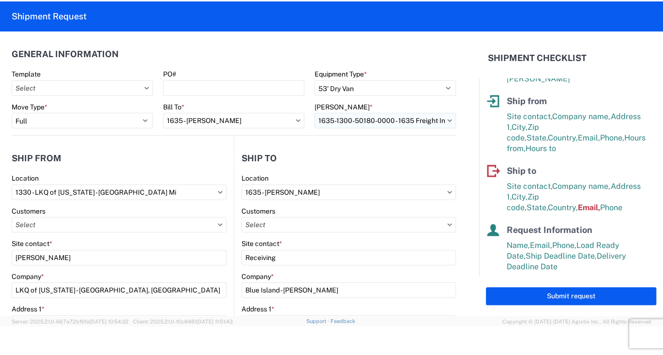
click at [442, 122] on input "1635-1300-50180-0000 - 1635 Freight In - Cores" at bounding box center [385, 120] width 141 height 15
click at [447, 119] on icon at bounding box center [449, 120] width 5 height 3
click at [145, 88] on icon at bounding box center [147, 88] width 4 height 2
click at [148, 88] on input "text" at bounding box center [82, 87] width 141 height 15
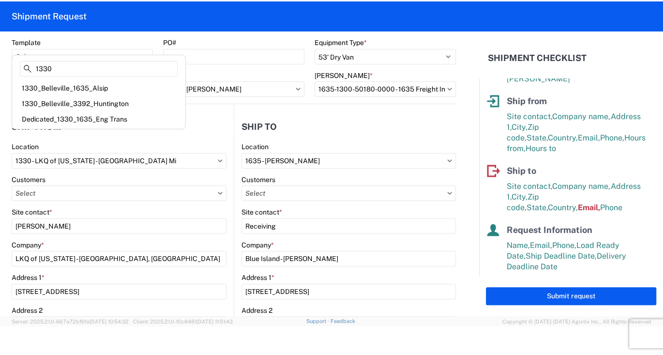
scroll to position [48, 0]
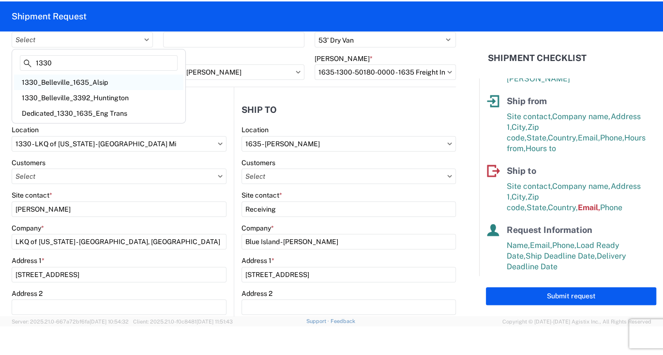
type input "1330"
click at [92, 77] on div "1330_Belleville_1635_Alsip" at bounding box center [98, 82] width 169 height 15
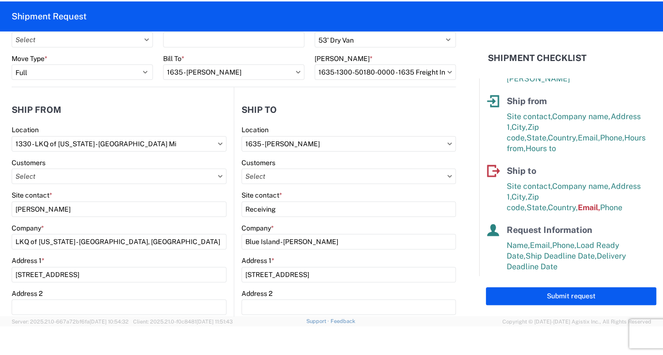
type input "1330_Belleville_1635_Alsip"
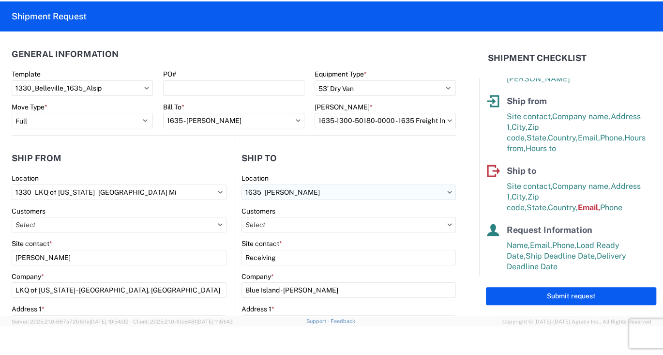
scroll to position [0, 0]
click at [343, 149] on header "Ship to" at bounding box center [345, 158] width 222 height 22
click at [144, 89] on icon at bounding box center [146, 88] width 5 height 3
click at [144, 87] on icon at bounding box center [146, 88] width 5 height 3
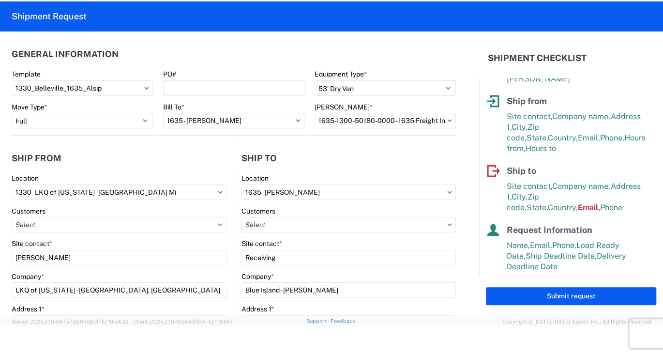
click at [144, 88] on icon at bounding box center [146, 88] width 5 height 3
click at [148, 89] on input "1330_Belleville_1635_Alsip" at bounding box center [82, 87] width 141 height 15
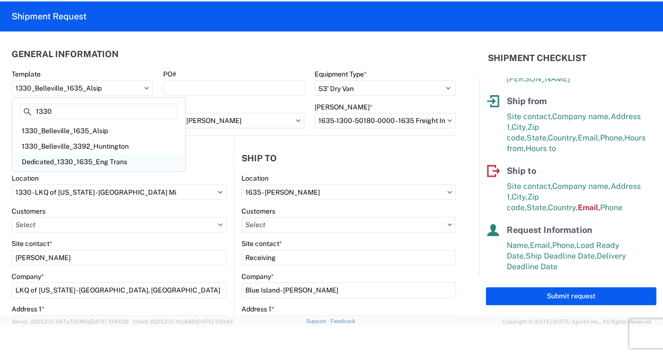
type input "1330"
click at [92, 162] on div "Dedicated_1330_1635_Eng Trans" at bounding box center [98, 161] width 169 height 15
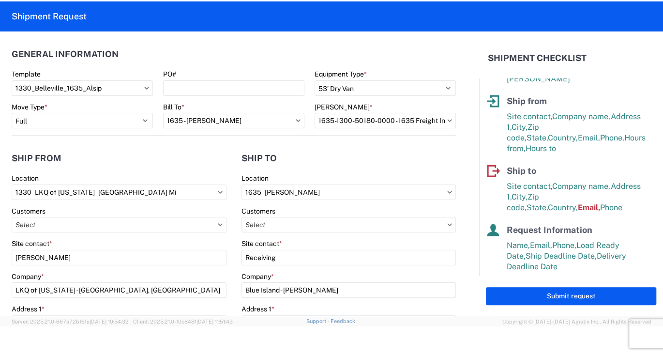
type input "Dedicated_1330_1635_Eng Trans"
select select
type input "[PERSON_NAME]"
type input "LKQ of [US_STATE] - [GEOGRAPHIC_DATA], [GEOGRAPHIC_DATA]"
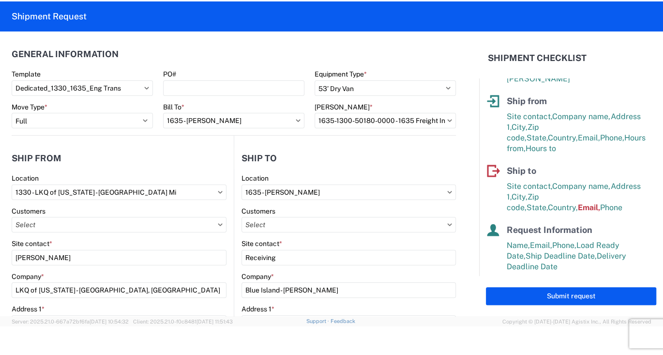
type input "[STREET_ADDRESS]"
type input "[EMAIL_ADDRESS][DOMAIN_NAME]"
type input "[PHONE_NUMBER]"
type input "08:00:00"
type input "15:00:00"
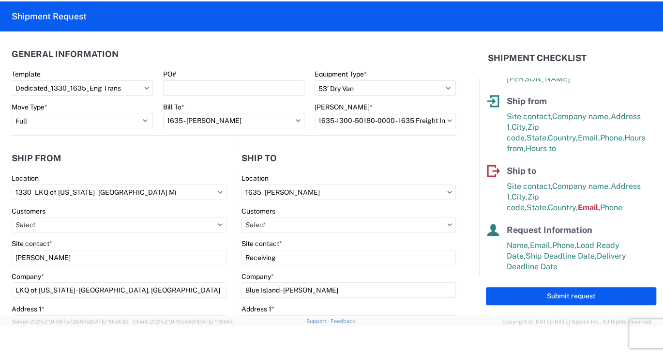
select select
type input "[PERSON_NAME]"
type input "LKQ Corporation"
type input "[STREET_ADDRESS][PERSON_NAME]"
type input "Suite C"
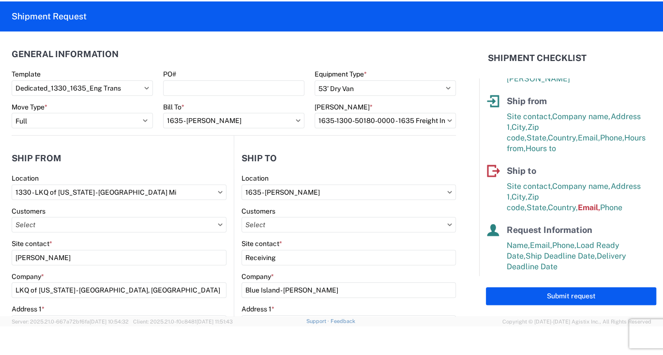
type input "[PHONE_NUMBER]"
select select
type input "[DATE]"
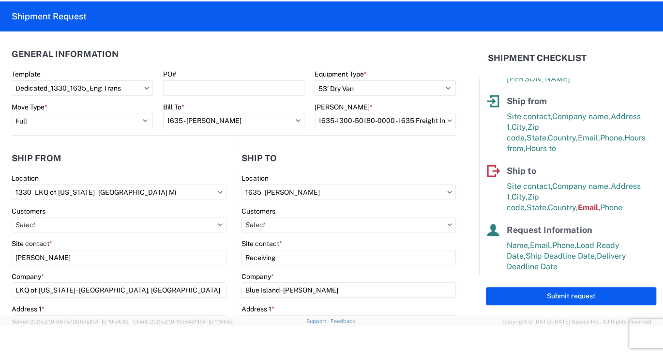
type input "1"
type input "48"
type input "60"
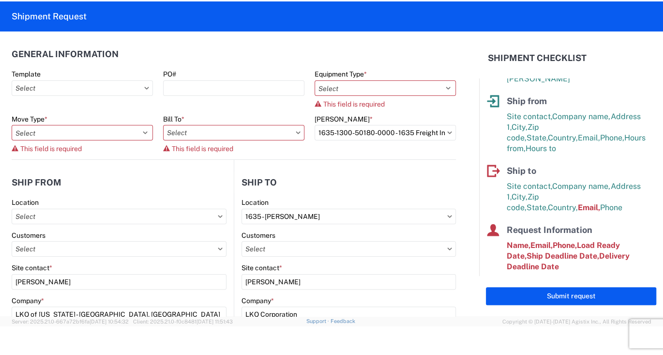
scroll to position [55, 0]
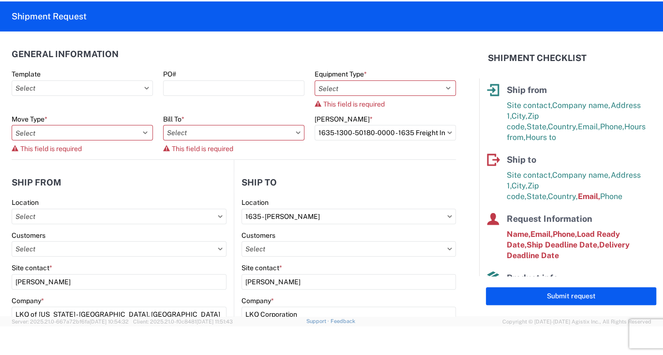
click at [188, 152] on span "This field is required" at bounding box center [202, 149] width 61 height 8
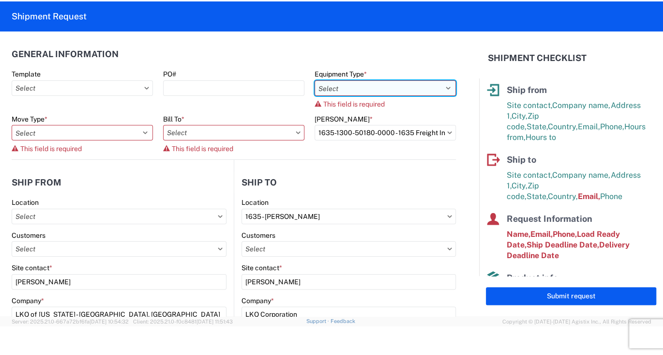
click at [413, 88] on select "Select 53’ Dry Van Flatbed Dropdeck (van) Lowboy (flatbed) Rail" at bounding box center [385, 87] width 141 height 15
select select "STDV"
click at [315, 80] on select "Select 53’ Dry Van Flatbed Dropdeck (van) Lowboy (flatbed) Rail" at bounding box center [385, 87] width 141 height 15
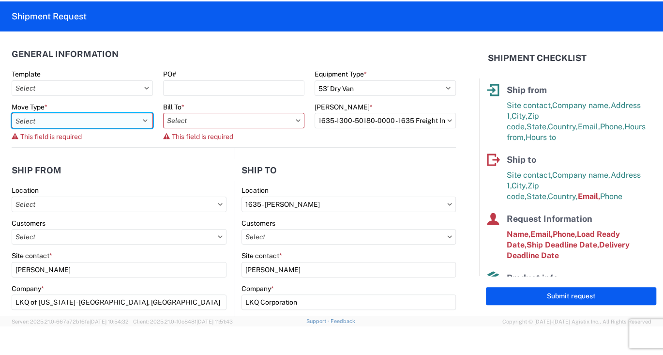
drag, startPoint x: 97, startPoint y: 120, endPoint x: 103, endPoint y: 120, distance: 5.8
click at [97, 120] on select "Select Full Partial TL" at bounding box center [82, 120] width 141 height 15
select select "FULL"
click at [12, 113] on select "Select Full Partial TL" at bounding box center [82, 120] width 141 height 15
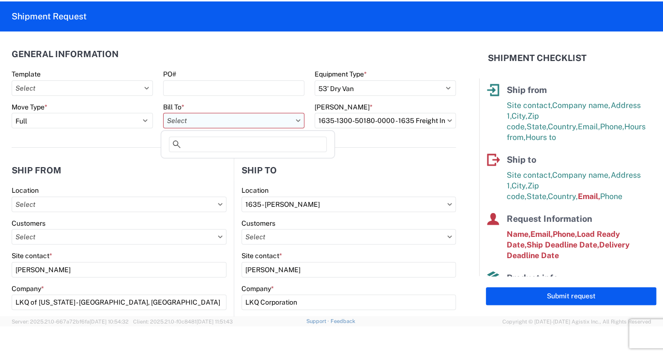
click at [259, 122] on input "text" at bounding box center [233, 120] width 141 height 15
click at [296, 120] on icon at bounding box center [298, 120] width 5 height 3
click at [246, 125] on input "text" at bounding box center [233, 120] width 141 height 15
type input "1635"
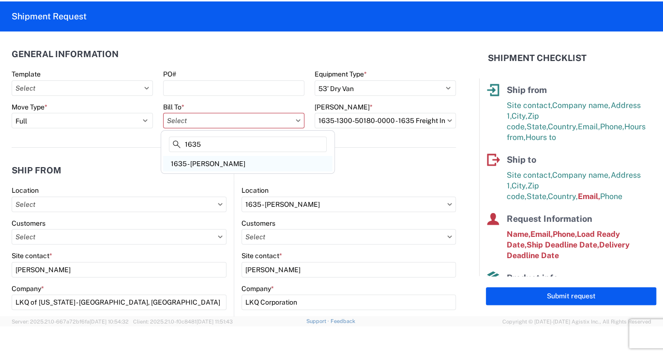
click at [218, 160] on div "1635 - [PERSON_NAME]" at bounding box center [247, 163] width 169 height 15
type input "1635 - [PERSON_NAME]"
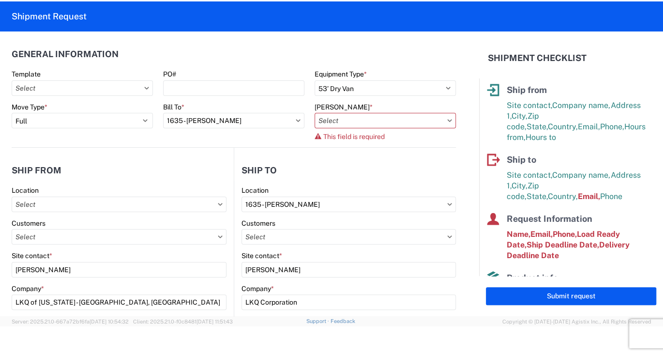
scroll to position [44, 0]
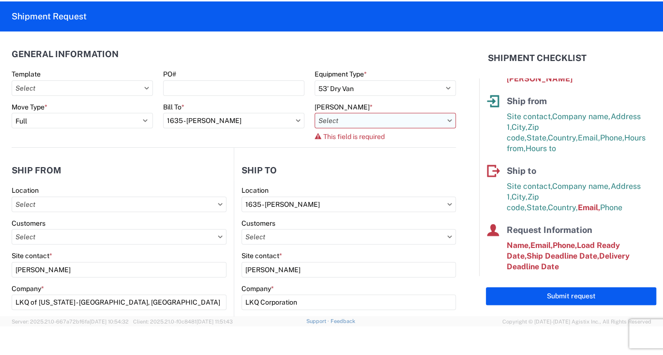
click at [392, 122] on input "text" at bounding box center [385, 120] width 141 height 15
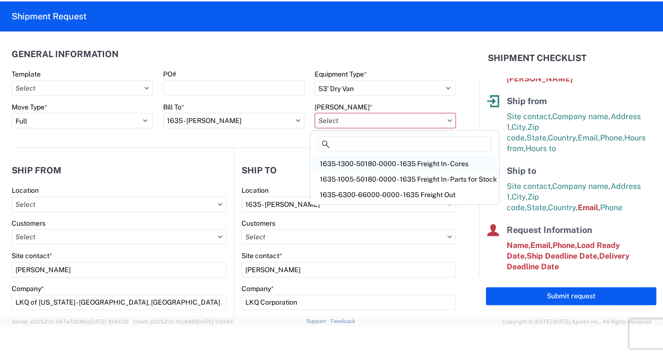
click at [415, 162] on div "1635-1300-50180-0000 - 1635 Freight In - Cores" at bounding box center [404, 163] width 185 height 15
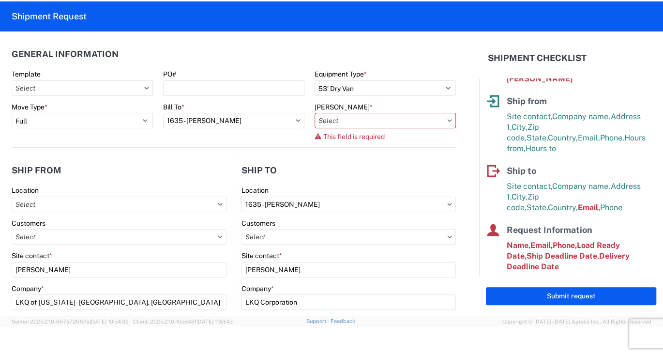
type input "1635-1300-50180-0000 - 1635 Freight In - Cores"
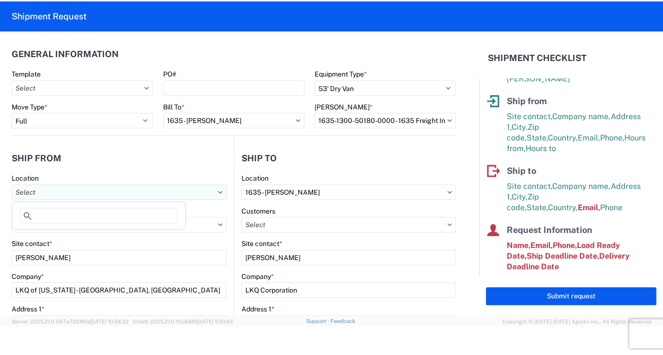
click at [79, 199] on input "text" at bounding box center [119, 191] width 215 height 15
click at [131, 191] on input "text" at bounding box center [119, 191] width 215 height 15
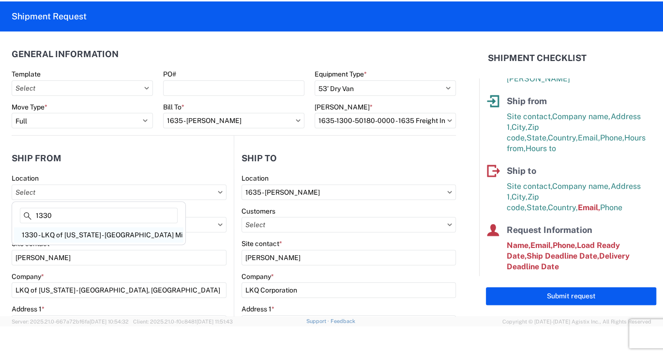
type input "1330"
click at [112, 235] on div "1330 - LKQ of [US_STATE] - [GEOGRAPHIC_DATA] Mi" at bounding box center [98, 234] width 169 height 15
type input "1330 - LKQ of [US_STATE] - [GEOGRAPHIC_DATA] Mi"
type input "LKQ Corporation"
type input "[STREET_ADDRESS]"
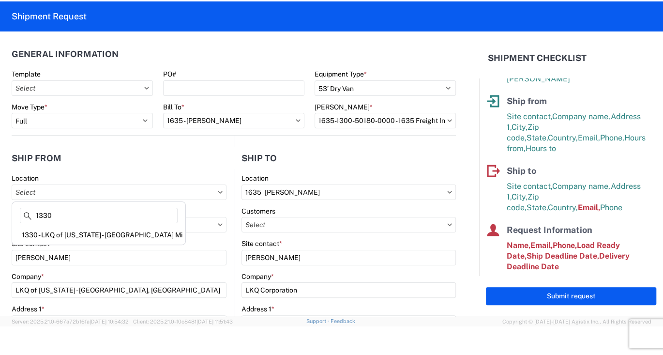
type input "07:00"
type input "15:00"
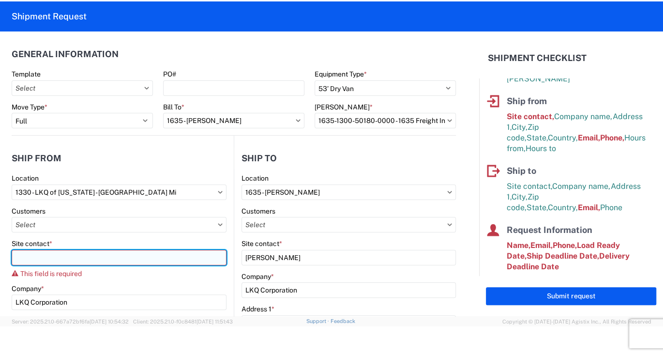
click at [192, 259] on input "Site contact *" at bounding box center [119, 257] width 215 height 15
click at [82, 263] on input "Site contact *" at bounding box center [119, 257] width 215 height 15
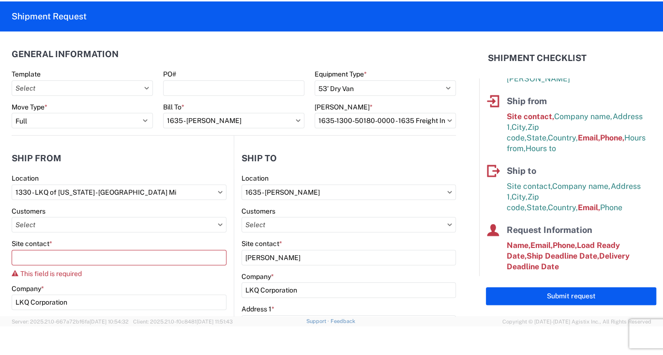
click at [118, 213] on div "Customers" at bounding box center [119, 211] width 215 height 9
click at [218, 224] on icon at bounding box center [220, 224] width 5 height 3
click at [177, 192] on input "1330 - LKQ of [US_STATE] - [GEOGRAPHIC_DATA] Mi" at bounding box center [119, 191] width 215 height 15
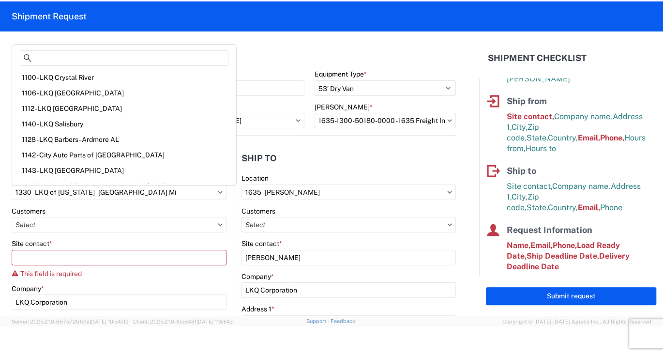
click at [200, 174] on div "Location" at bounding box center [119, 178] width 215 height 9
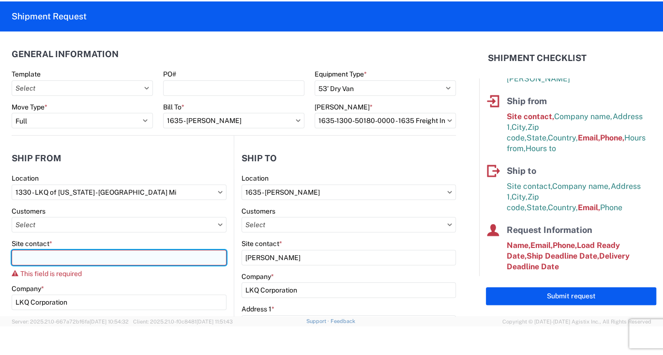
click at [150, 260] on input "Site contact *" at bounding box center [119, 257] width 215 height 15
click at [62, 260] on input "Site contact *" at bounding box center [119, 257] width 215 height 15
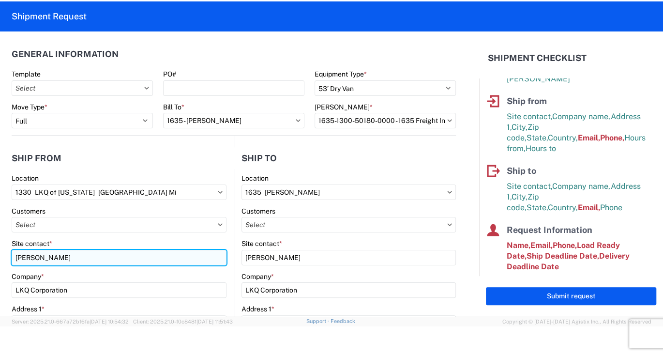
type input "[PERSON_NAME]"
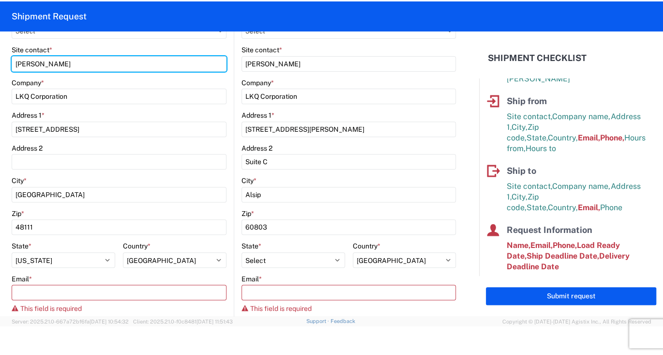
scroll to position [242, 0]
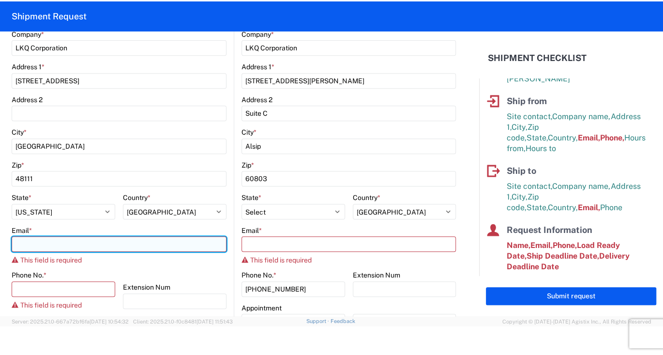
drag, startPoint x: 31, startPoint y: 242, endPoint x: 45, endPoint y: 246, distance: 15.2
click at [31, 242] on input "Email *" at bounding box center [119, 243] width 215 height 15
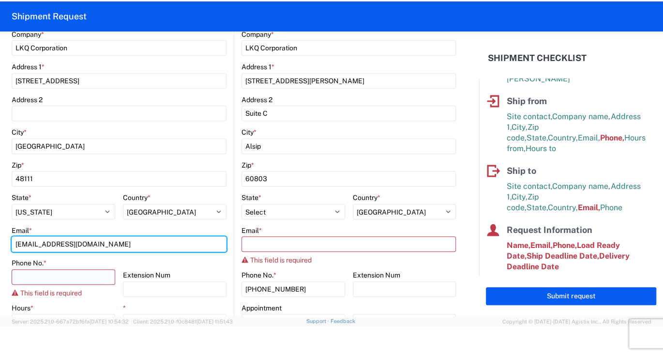
type input "[EMAIL_ADDRESS][DOMAIN_NAME]"
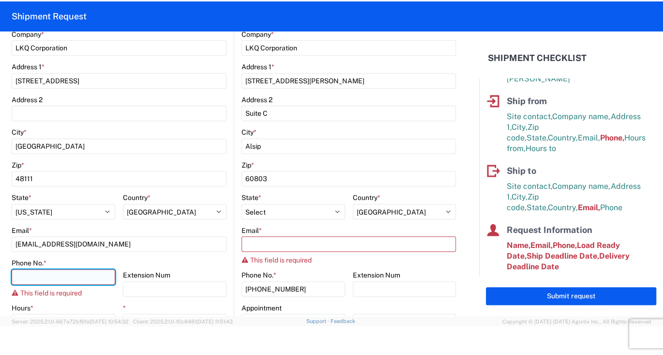
click at [44, 280] on input "Phone No. *" at bounding box center [64, 276] width 104 height 15
type input "[PHONE_NUMBER]"
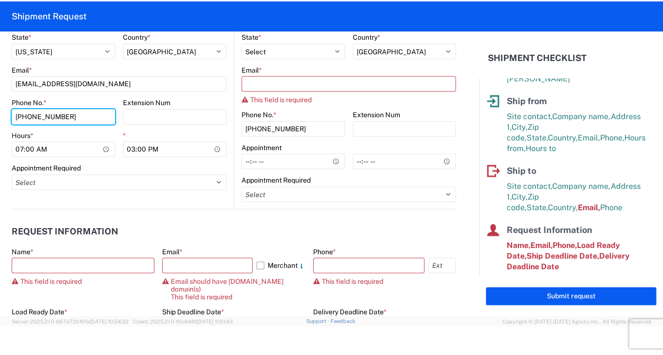
scroll to position [436, 0]
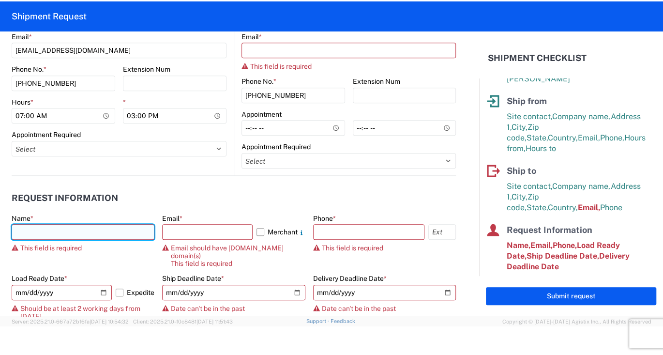
click at [42, 232] on input "text" at bounding box center [83, 231] width 143 height 15
type input "[PERSON_NAME]"
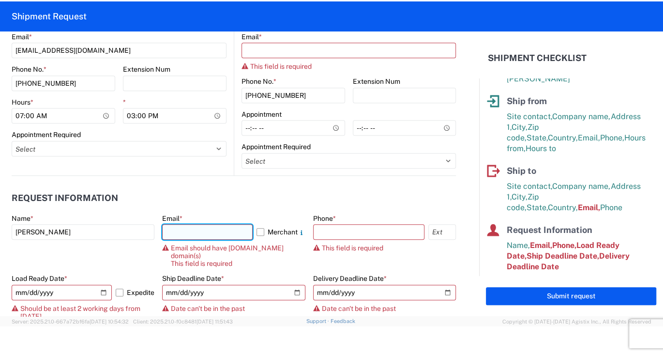
drag, startPoint x: 169, startPoint y: 237, endPoint x: 198, endPoint y: 237, distance: 29.1
click at [169, 237] on input "text" at bounding box center [207, 231] width 90 height 15
type input "[EMAIL_ADDRESS][DOMAIN_NAME]"
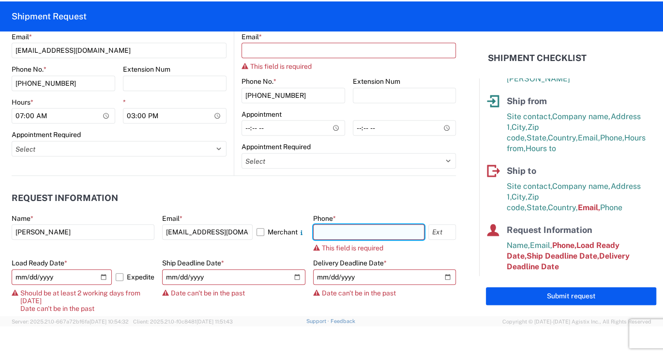
click at [348, 228] on input "text" at bounding box center [368, 231] width 111 height 15
type input "[PHONE_NUMBER]"
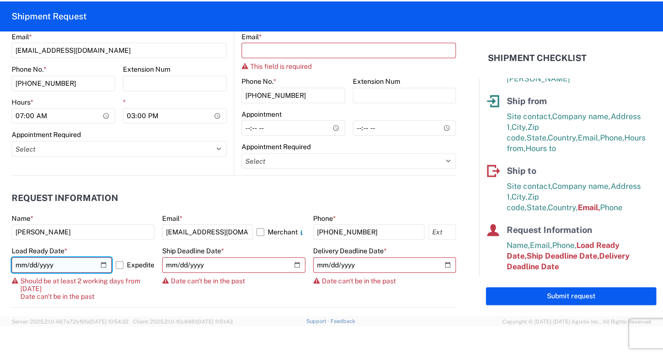
click at [67, 261] on input "[DATE]" at bounding box center [62, 264] width 100 height 15
click at [101, 261] on input "[DATE]" at bounding box center [62, 264] width 100 height 15
type input "[DATE]"
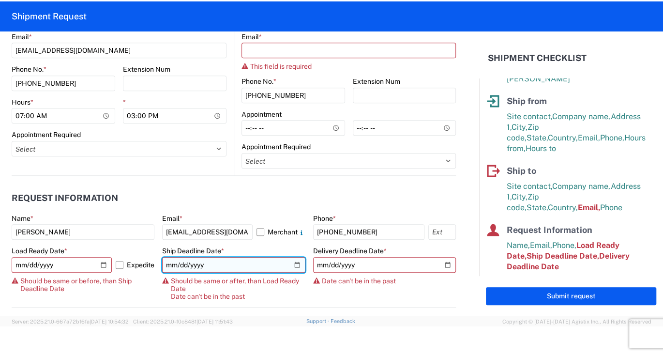
click at [293, 262] on input "[DATE]" at bounding box center [233, 264] width 143 height 15
type input "[DATE]"
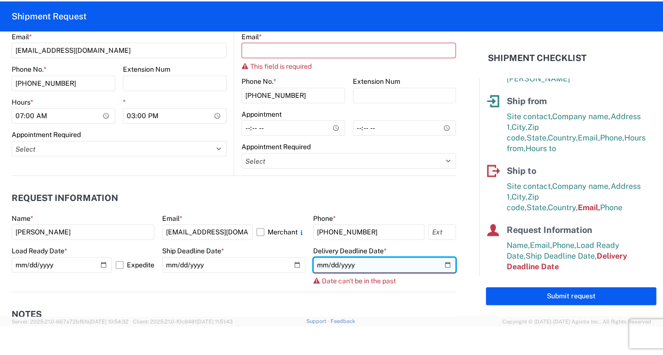
click at [442, 265] on input "[DATE]" at bounding box center [384, 264] width 143 height 15
type input "[DATE]"
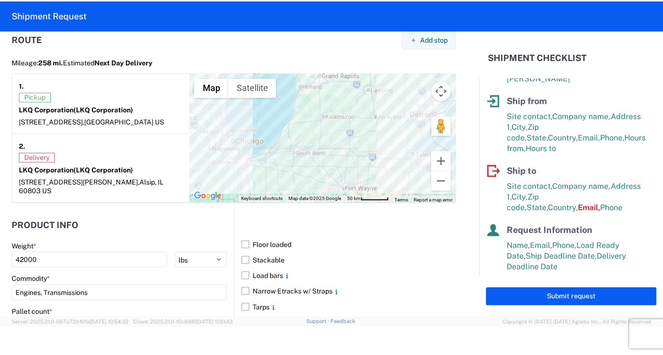
scroll to position [751, 0]
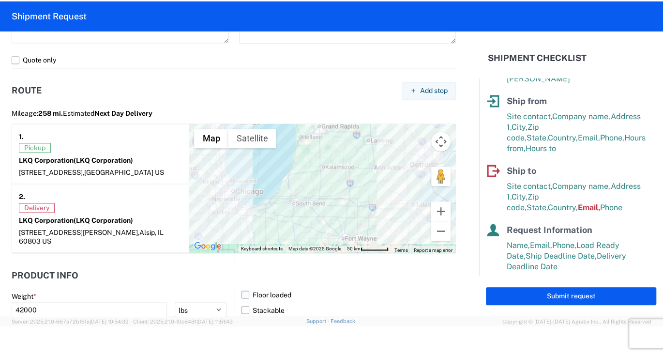
click at [244, 287] on label "Floor loaded" at bounding box center [349, 294] width 214 height 15
click at [0, 0] on input "Floor loaded" at bounding box center [0, 0] width 0 height 0
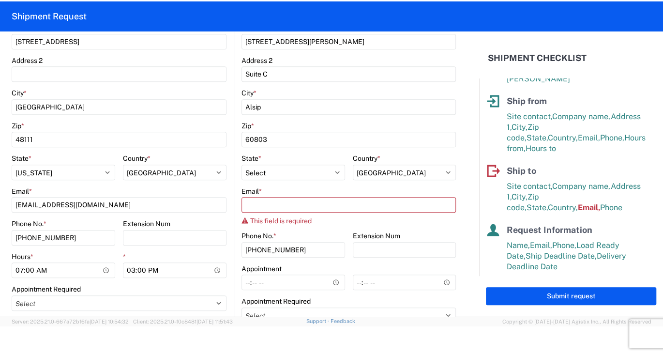
scroll to position [267, 0]
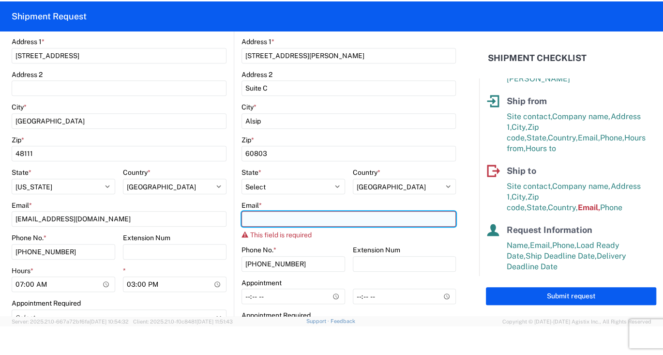
click at [257, 222] on input "Email *" at bounding box center [349, 218] width 214 height 15
click at [248, 218] on input "Email *" at bounding box center [349, 218] width 214 height 15
type input "j"
click at [272, 219] on input "Email *" at bounding box center [349, 218] width 214 height 15
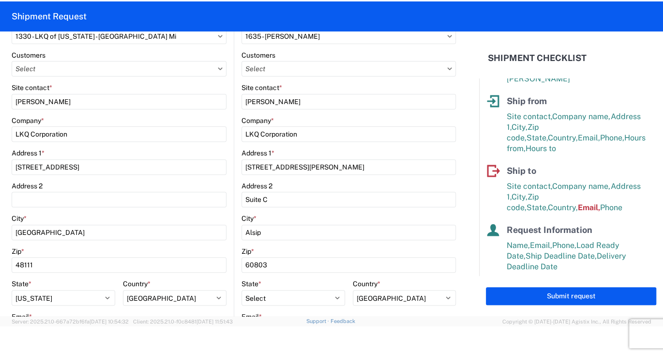
scroll to position [0, 0]
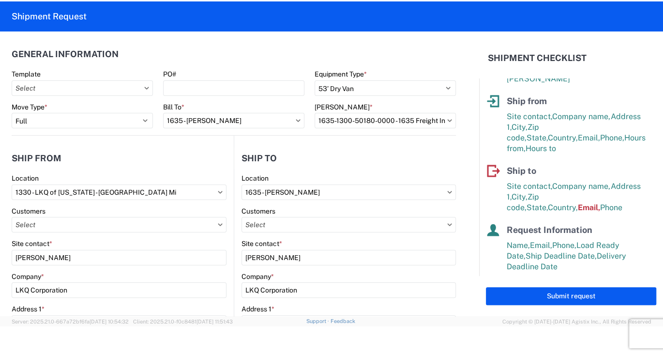
click at [296, 119] on icon at bounding box center [298, 120] width 4 height 2
click at [296, 121] on icon at bounding box center [298, 120] width 5 height 3
click at [189, 122] on input "1635 - [PERSON_NAME]" at bounding box center [233, 120] width 141 height 15
type input "lkq"
